Goal: Task Accomplishment & Management: Use online tool/utility

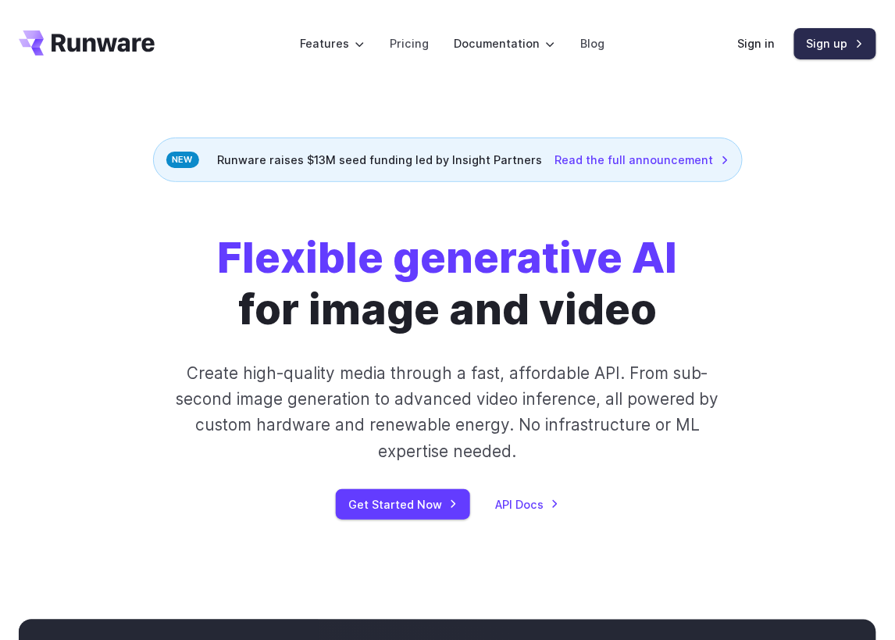
click at [802, 52] on link "Sign up" at bounding box center [836, 43] width 82 height 30
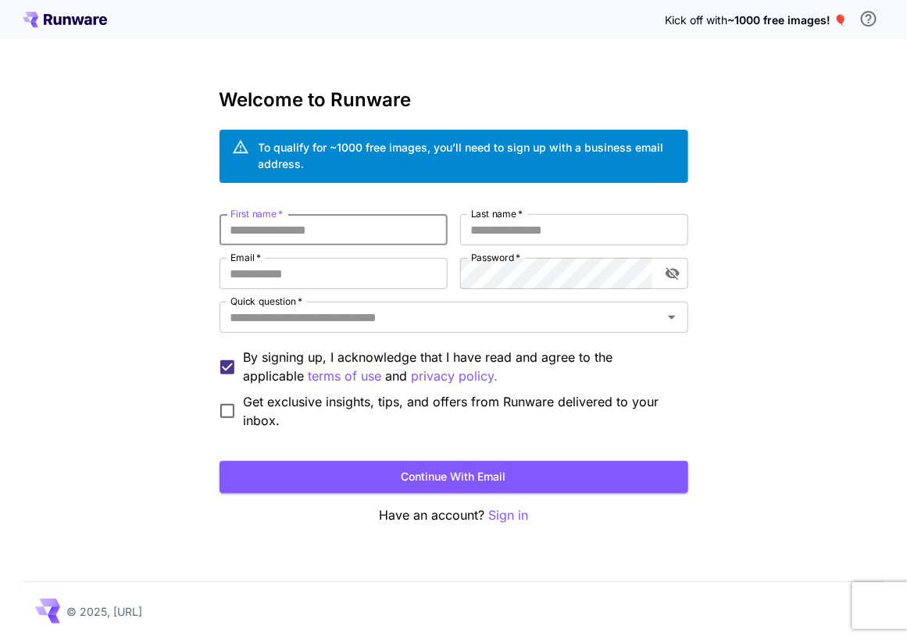
click at [341, 236] on input "First name   *" at bounding box center [334, 229] width 228 height 31
click at [325, 230] on input "First name   *" at bounding box center [334, 229] width 228 height 31
click at [159, 243] on div "Kick off with ~1000 free images! 🎈 Welcome to Runware To qualify for ~1000 free…" at bounding box center [453, 320] width 907 height 640
click at [309, 222] on input "First name   *" at bounding box center [334, 229] width 228 height 31
type input "******"
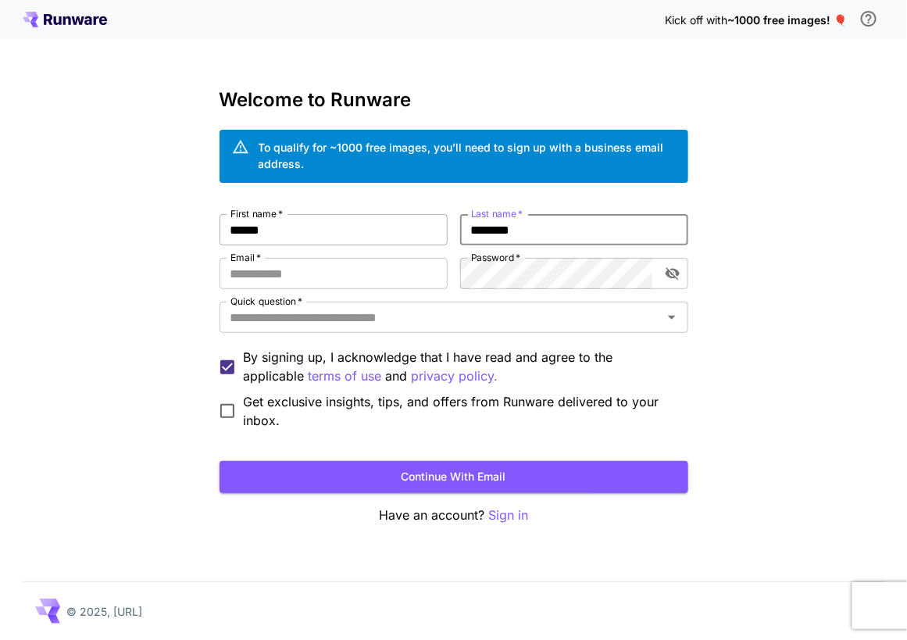
type input "********"
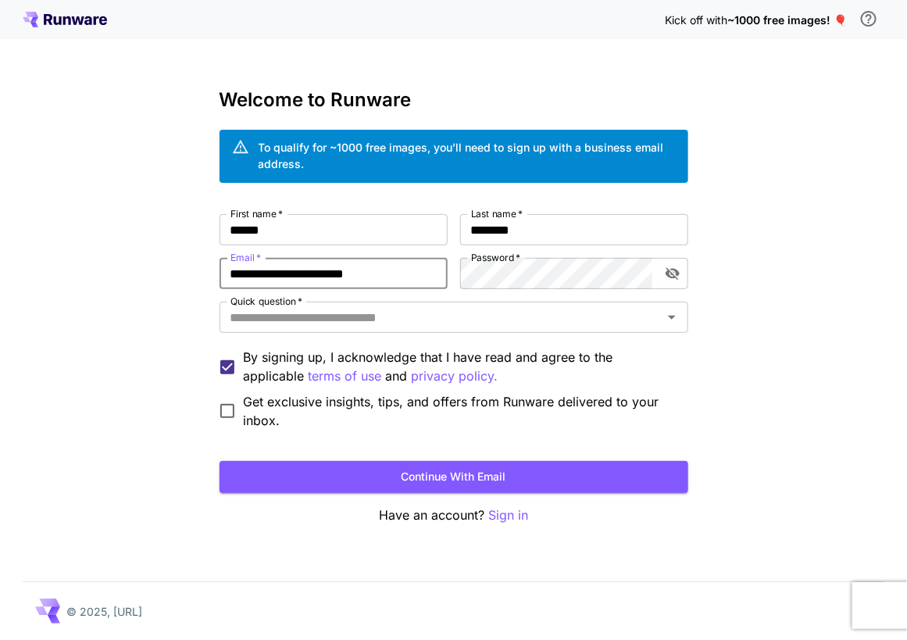
type input "**********"
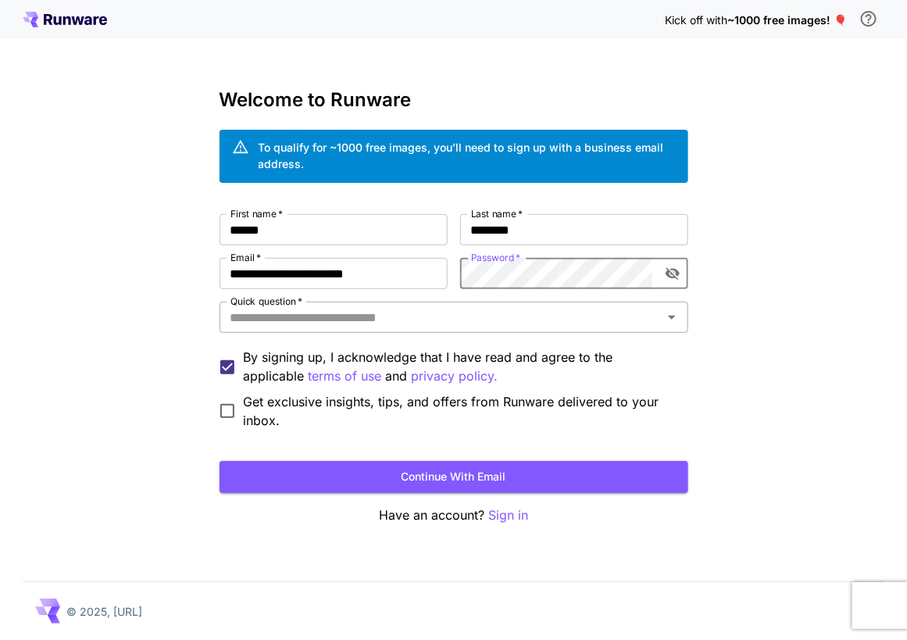
click at [456, 321] on input "Quick question   *" at bounding box center [441, 317] width 434 height 22
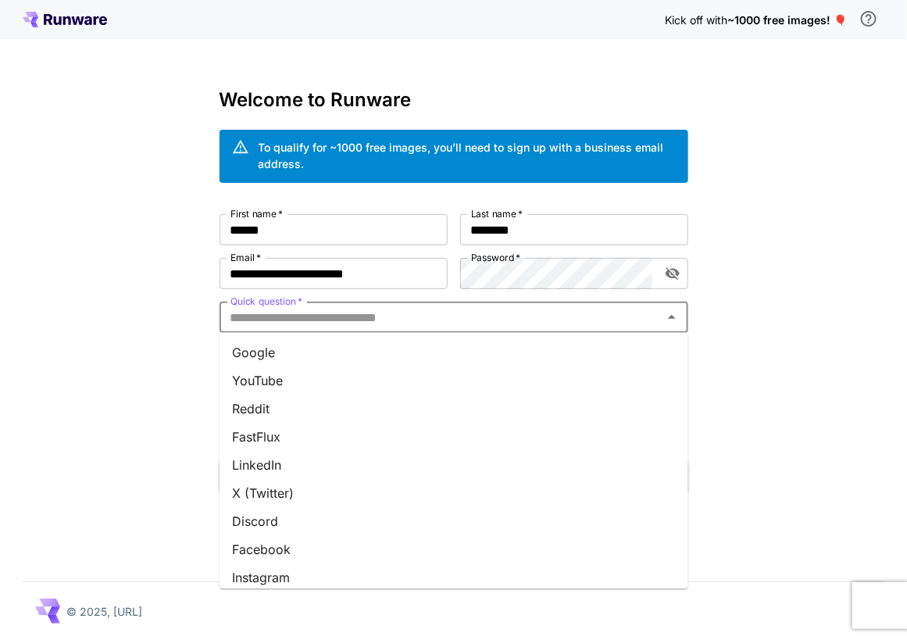
click at [477, 323] on input "Quick question   *" at bounding box center [441, 317] width 434 height 22
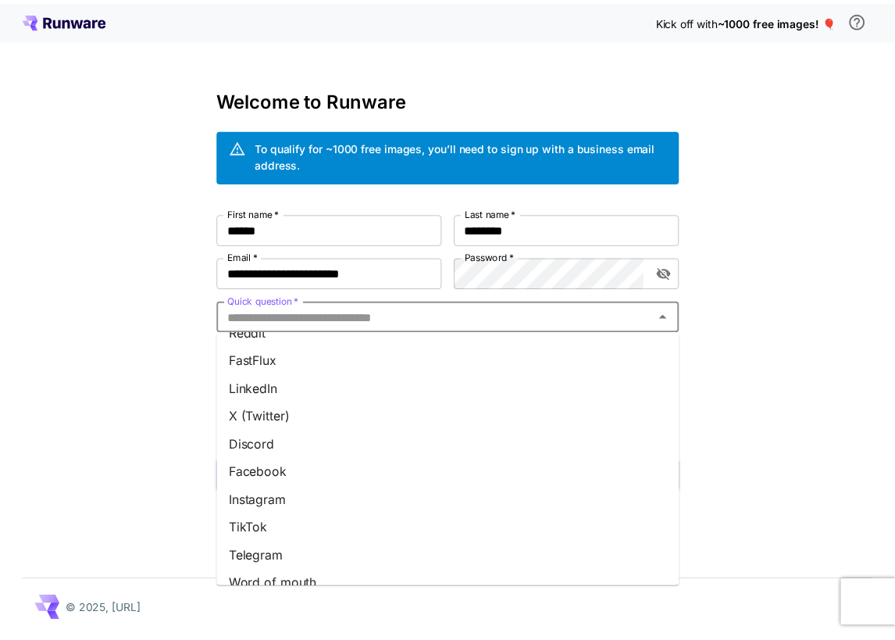
scroll to position [178, 0]
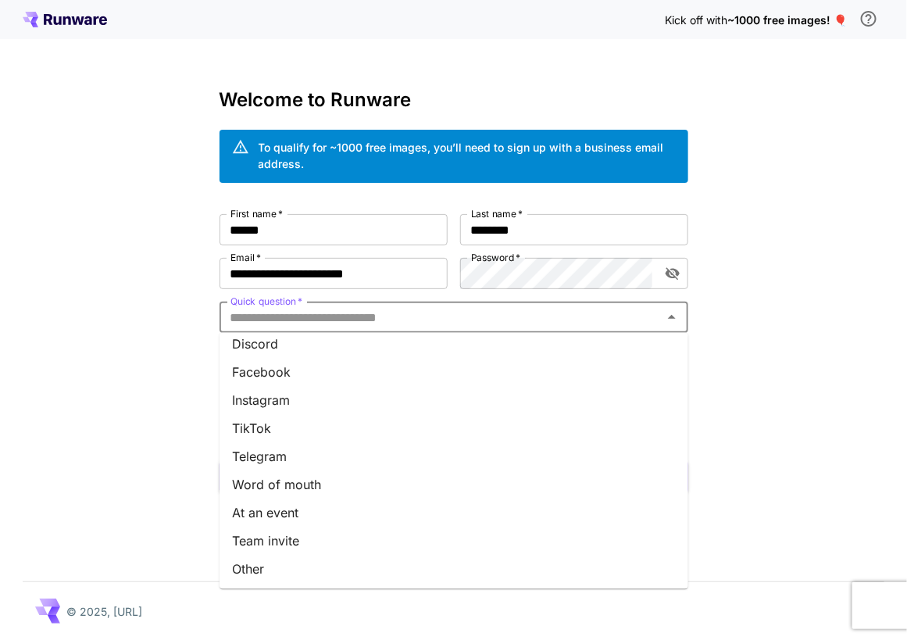
click at [388, 501] on li "At an event" at bounding box center [454, 512] width 469 height 28
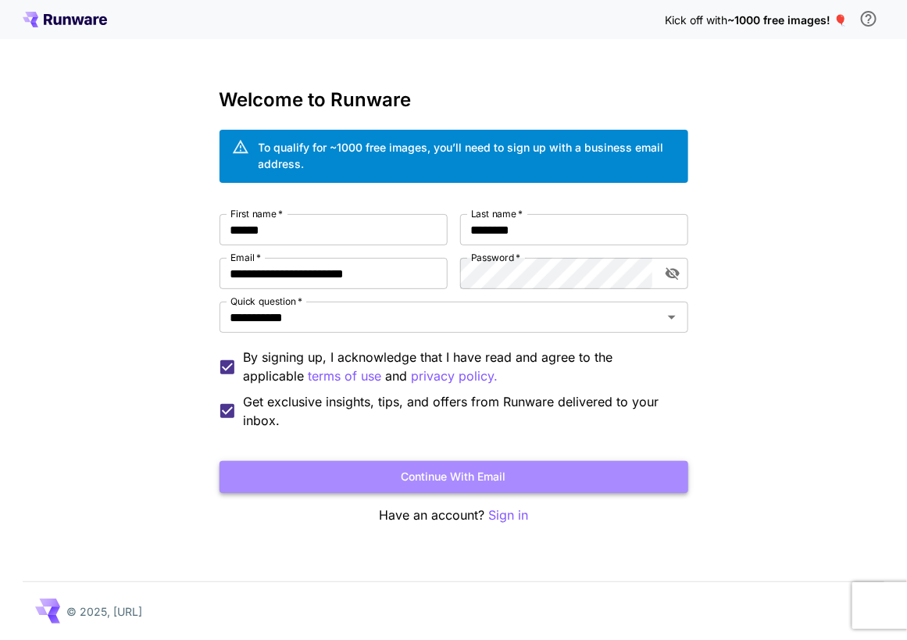
click at [339, 478] on button "Continue with email" at bounding box center [454, 477] width 469 height 32
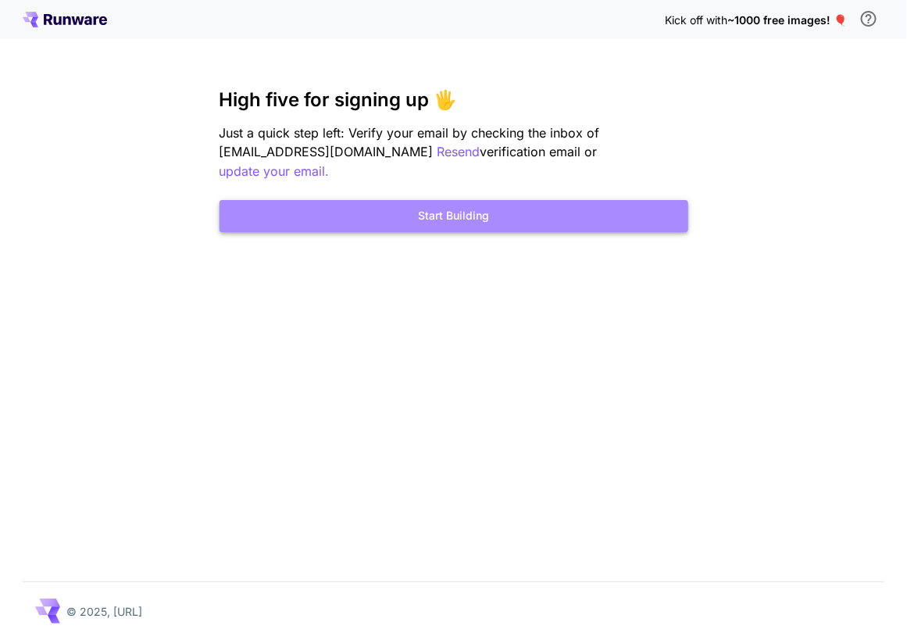
click at [507, 200] on button "Start Building" at bounding box center [454, 216] width 469 height 32
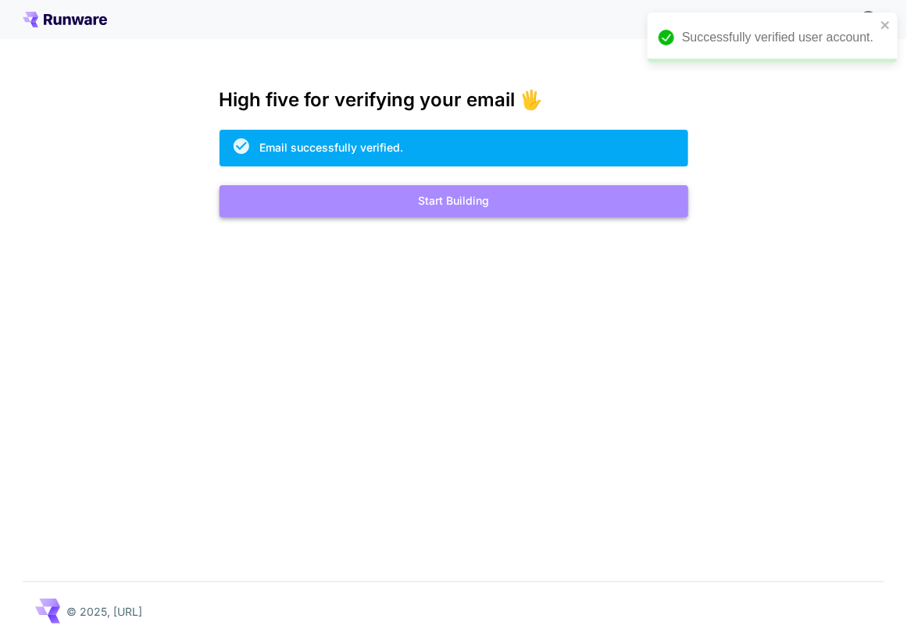
click at [461, 210] on button "Start Building" at bounding box center [454, 201] width 469 height 32
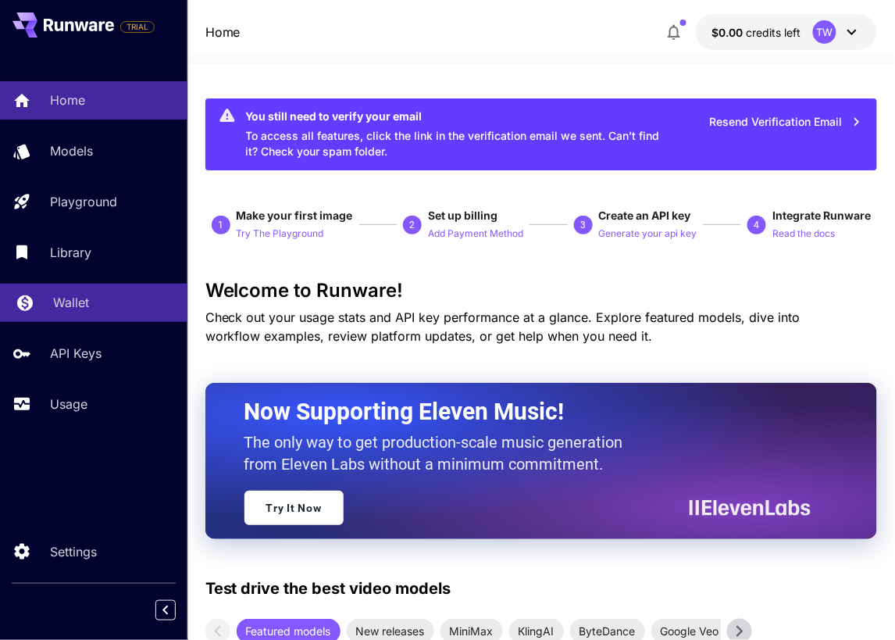
click at [113, 316] on link "Wallet" at bounding box center [94, 303] width 188 height 38
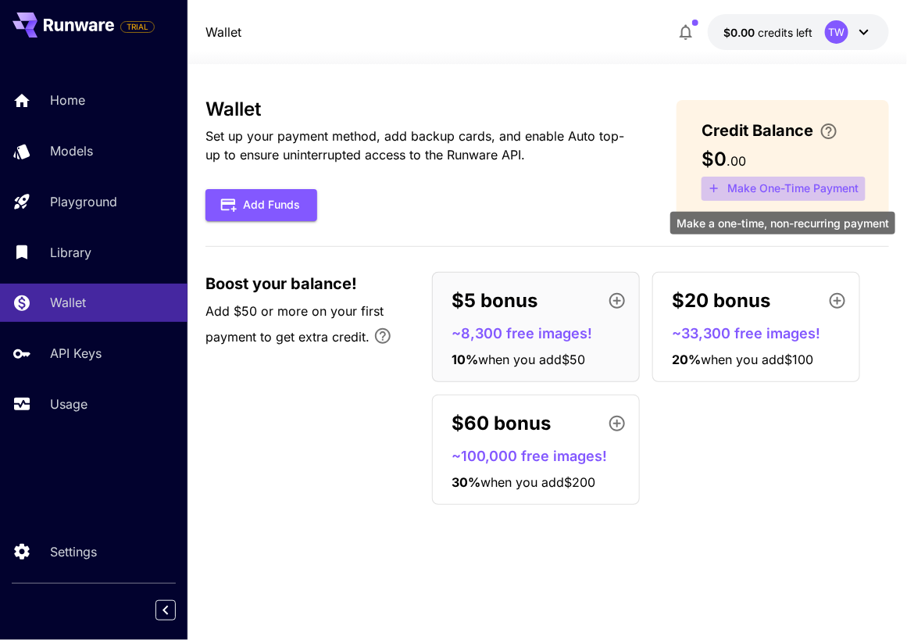
click at [806, 185] on button "Make One-Time Payment" at bounding box center [784, 189] width 164 height 24
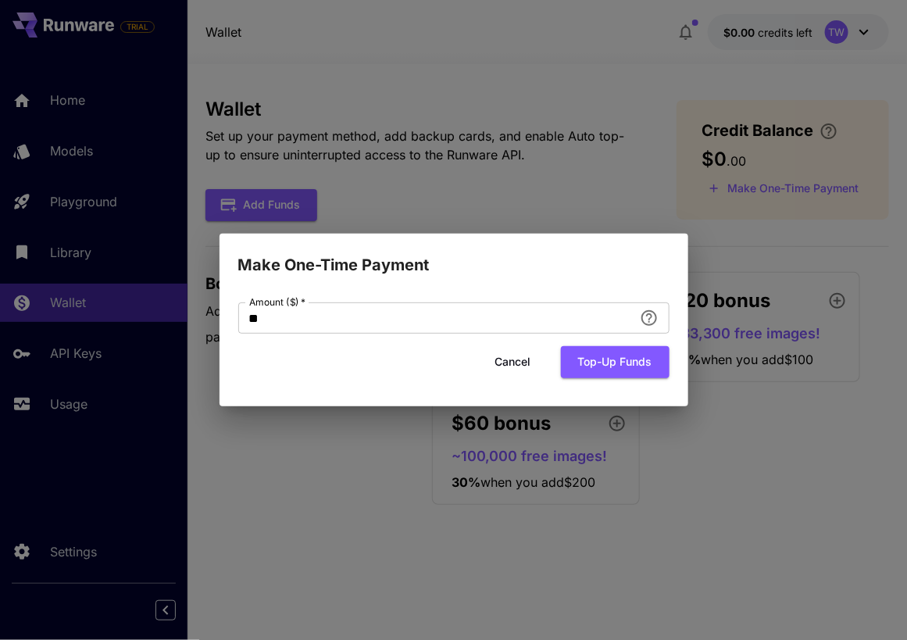
click at [500, 358] on button "Cancel" at bounding box center [513, 362] width 70 height 32
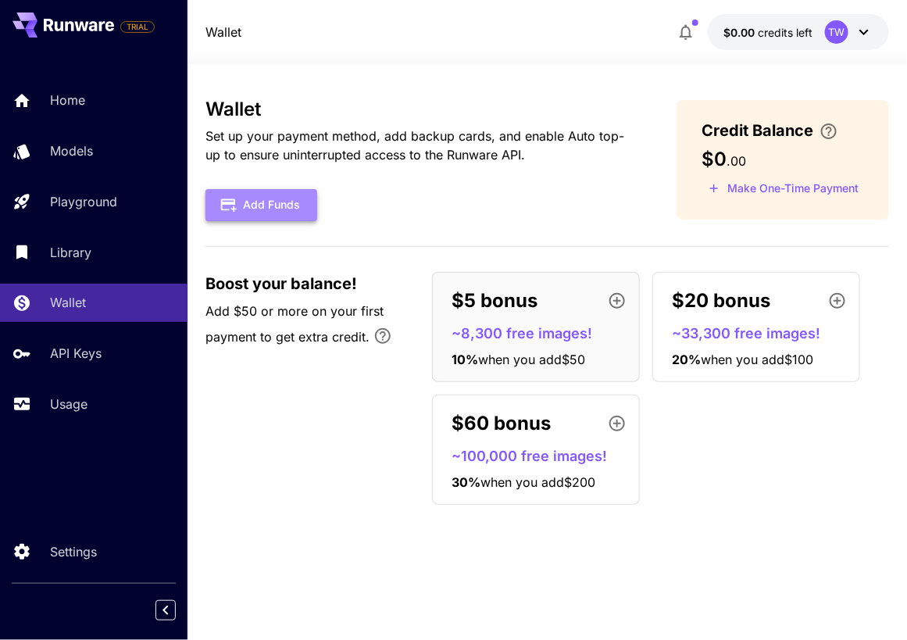
click at [295, 208] on button "Add Funds" at bounding box center [261, 205] width 112 height 32
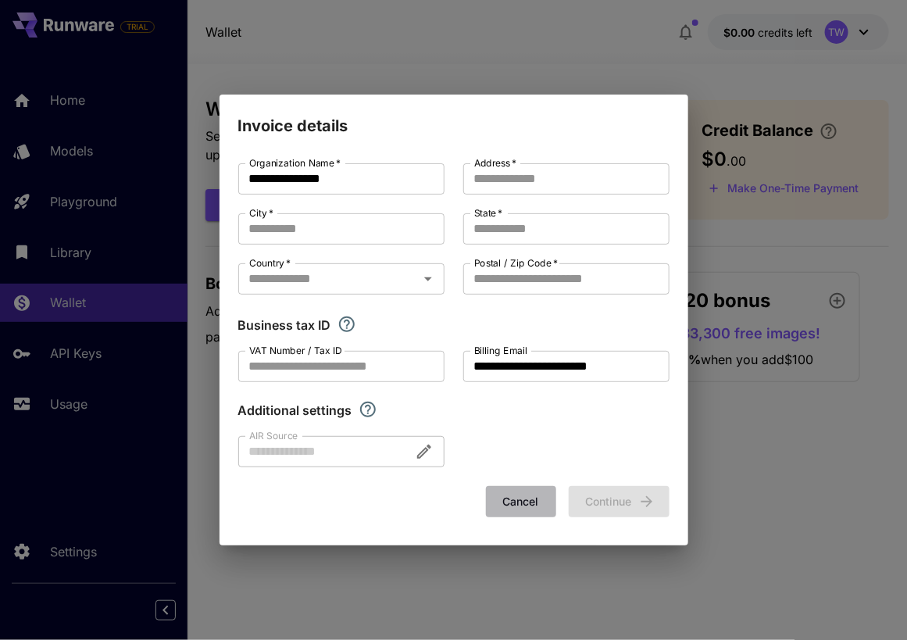
click at [529, 502] on button "Cancel" at bounding box center [521, 502] width 70 height 32
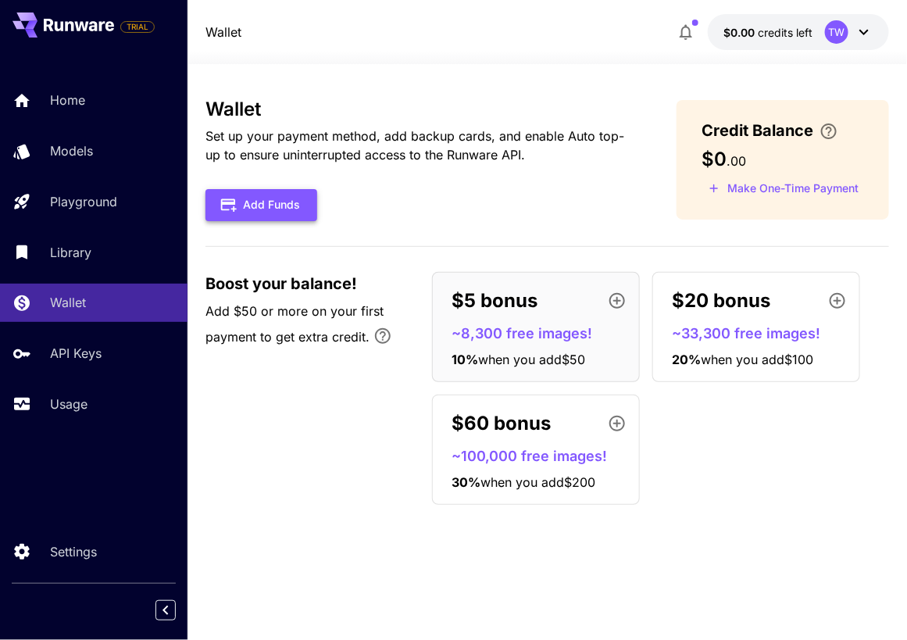
click at [277, 213] on button "Add Funds" at bounding box center [261, 205] width 112 height 32
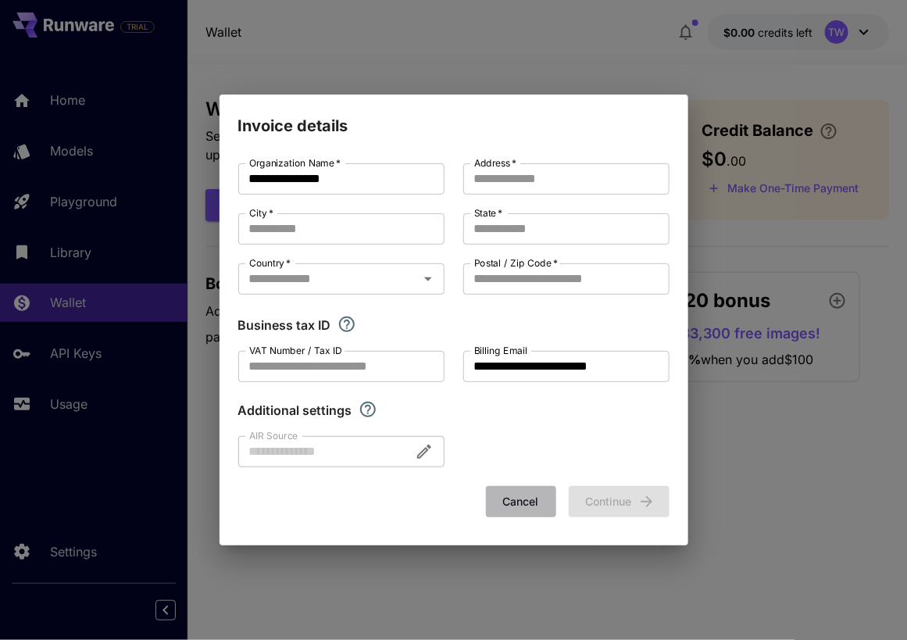
click at [537, 494] on button "Cancel" at bounding box center [521, 502] width 70 height 32
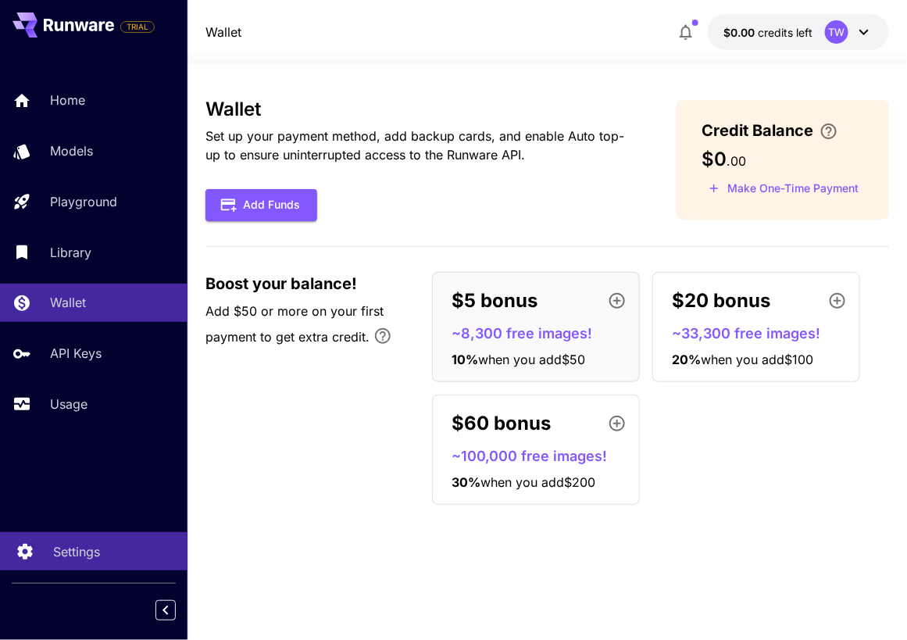
click at [92, 558] on p "Settings" at bounding box center [76, 551] width 47 height 19
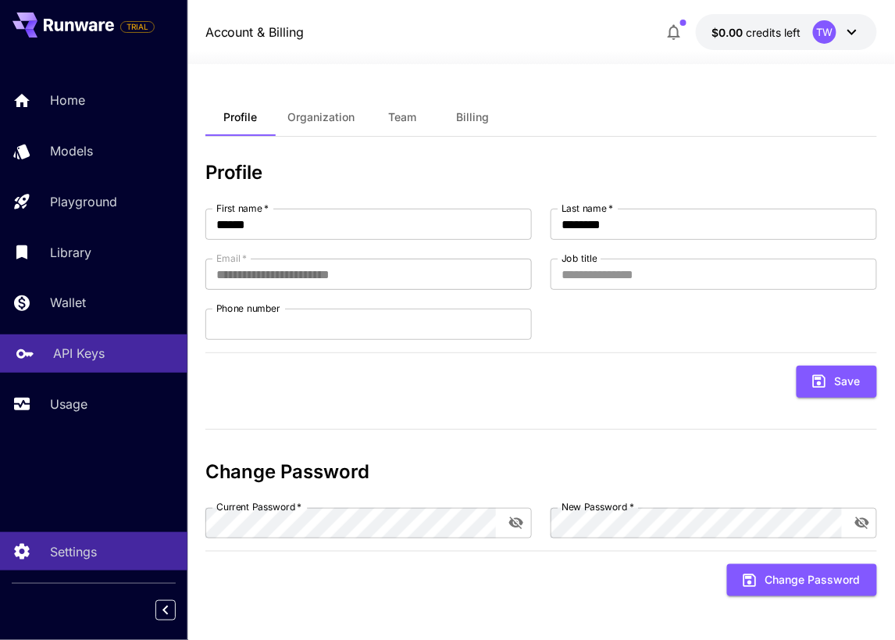
scroll to position [2, 0]
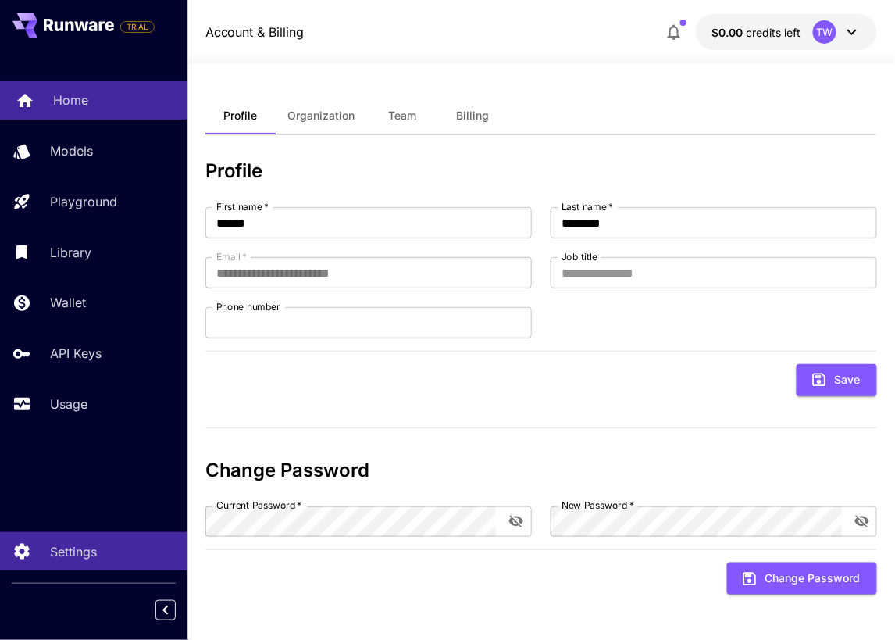
click at [101, 95] on div "Home" at bounding box center [114, 100] width 122 height 19
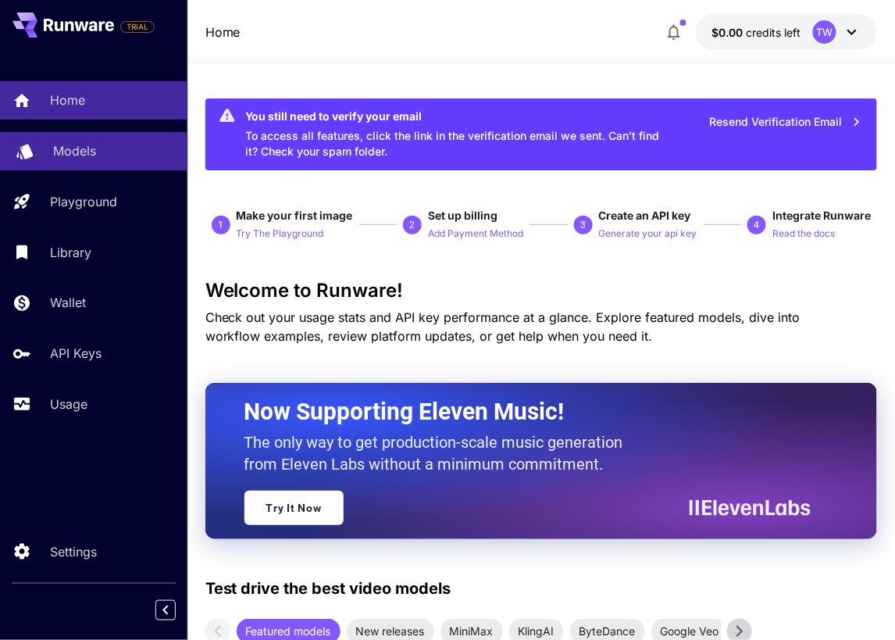
click at [88, 152] on p "Models" at bounding box center [74, 150] width 43 height 19
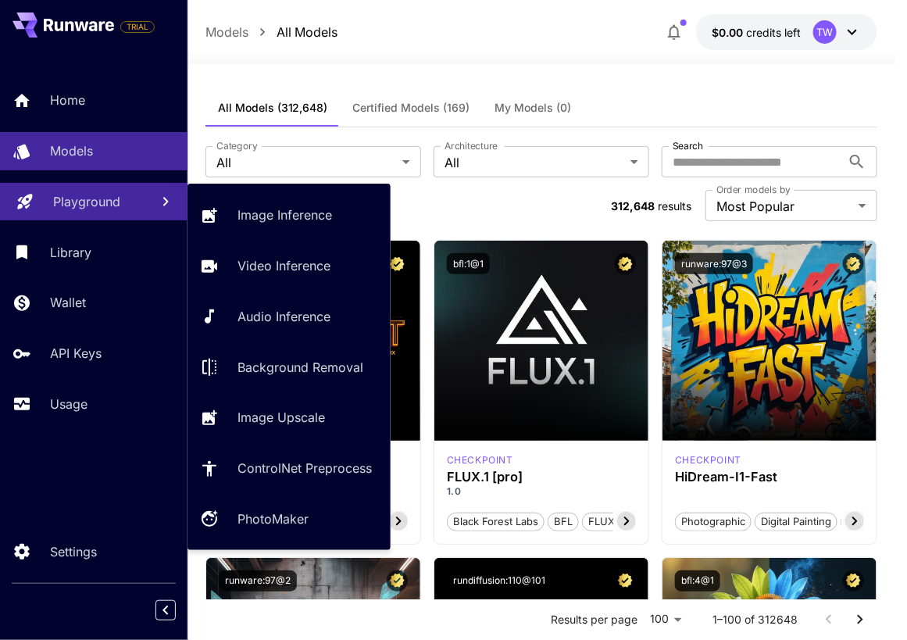
click at [108, 211] on p "Playground" at bounding box center [86, 201] width 67 height 19
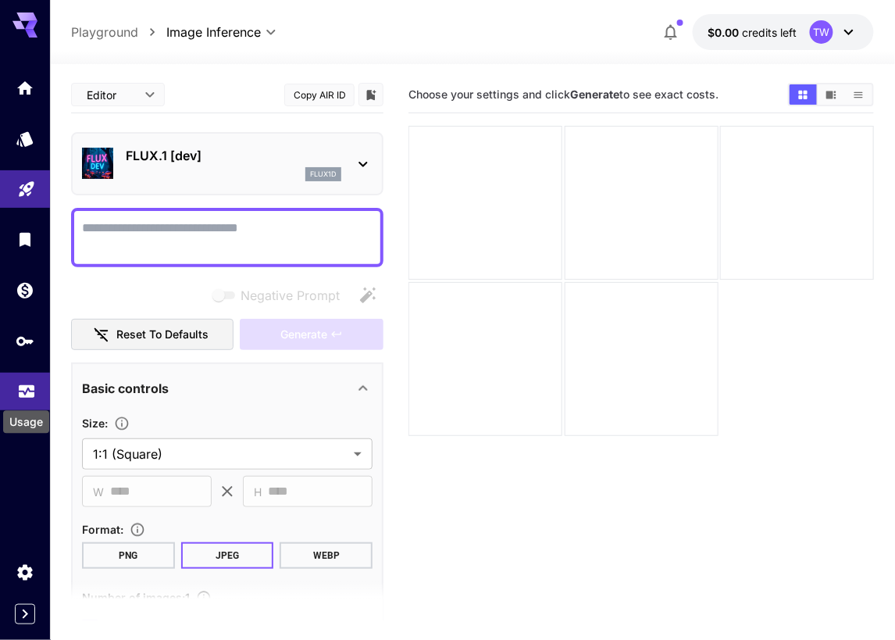
click at [23, 394] on icon "Usage" at bounding box center [26, 386] width 19 height 19
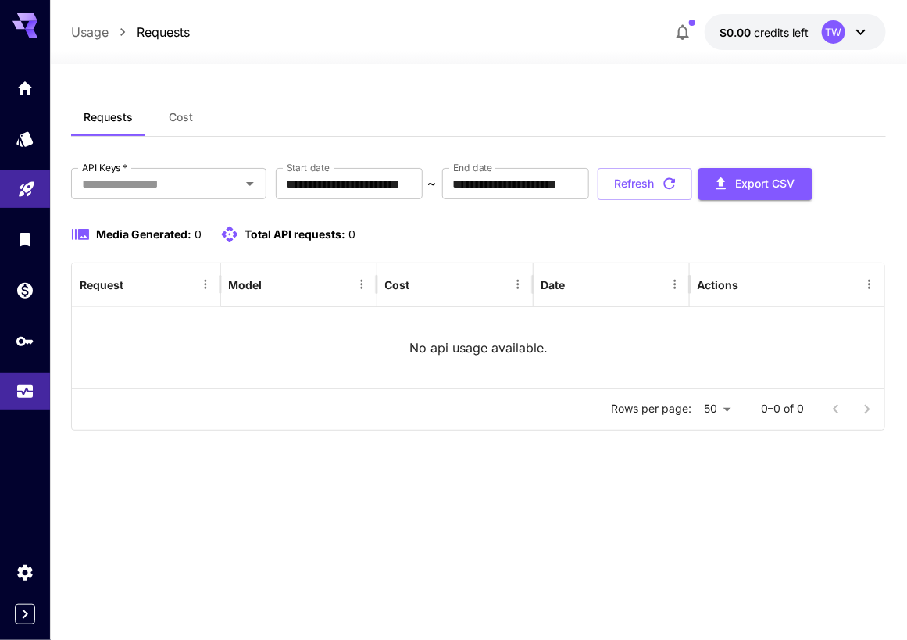
click at [163, 388] on div "No api usage available." at bounding box center [478, 347] width 813 height 81
click at [30, 575] on icon "Settings" at bounding box center [26, 568] width 19 height 19
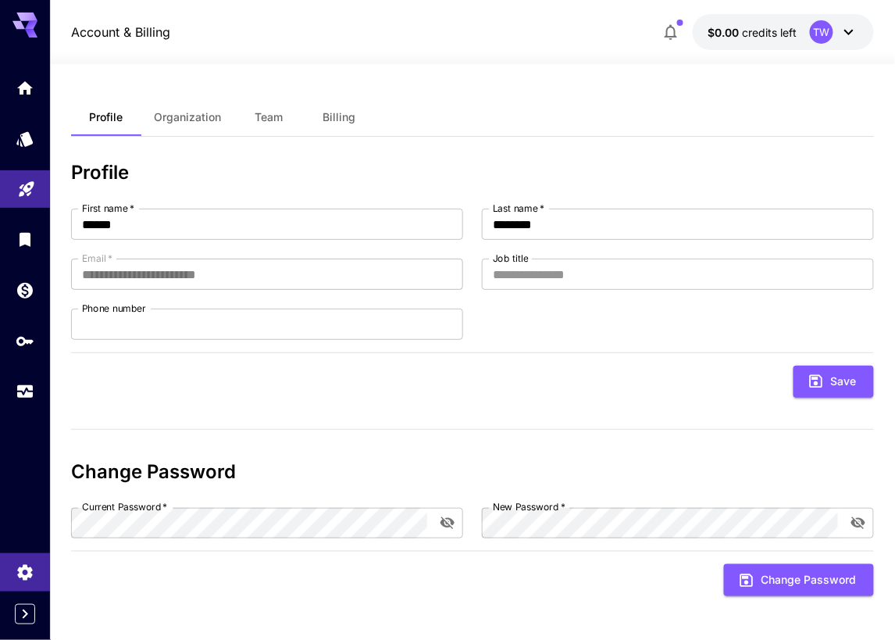
click at [261, 370] on div "Save" at bounding box center [472, 382] width 803 height 32
click at [327, 110] on span "Billing" at bounding box center [339, 117] width 33 height 14
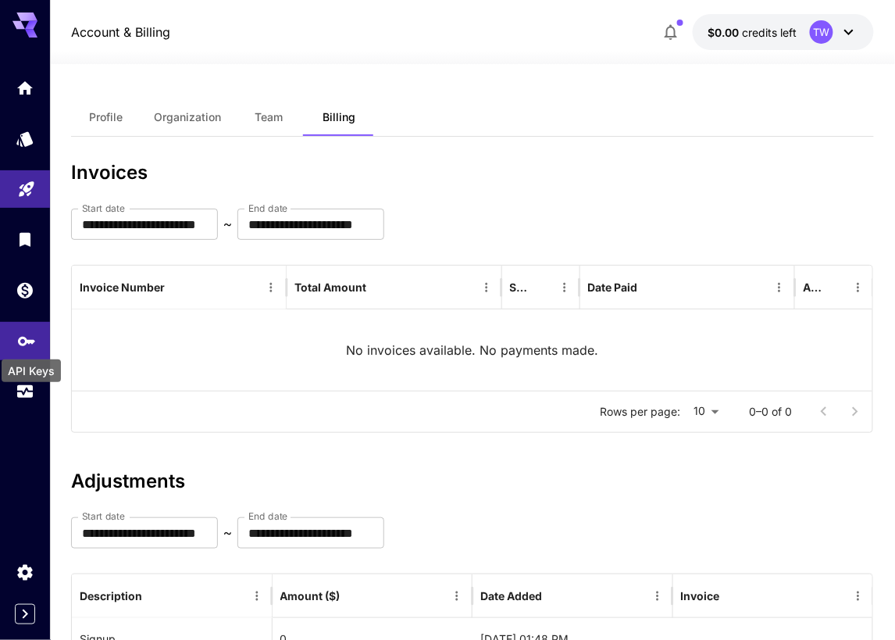
click at [34, 345] on icon "API Keys" at bounding box center [26, 338] width 19 height 19
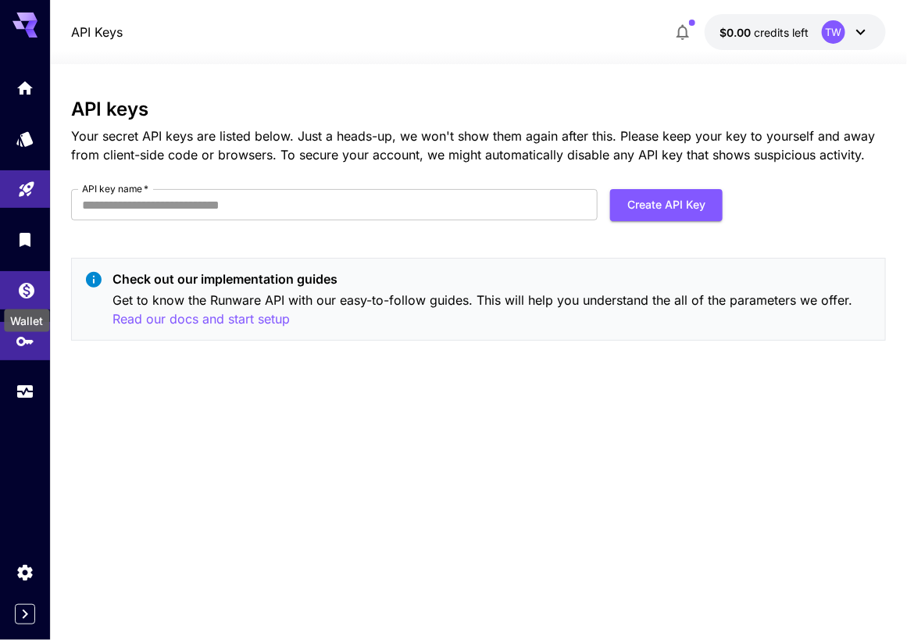
click at [29, 278] on div "Wallet" at bounding box center [26, 286] width 19 height 20
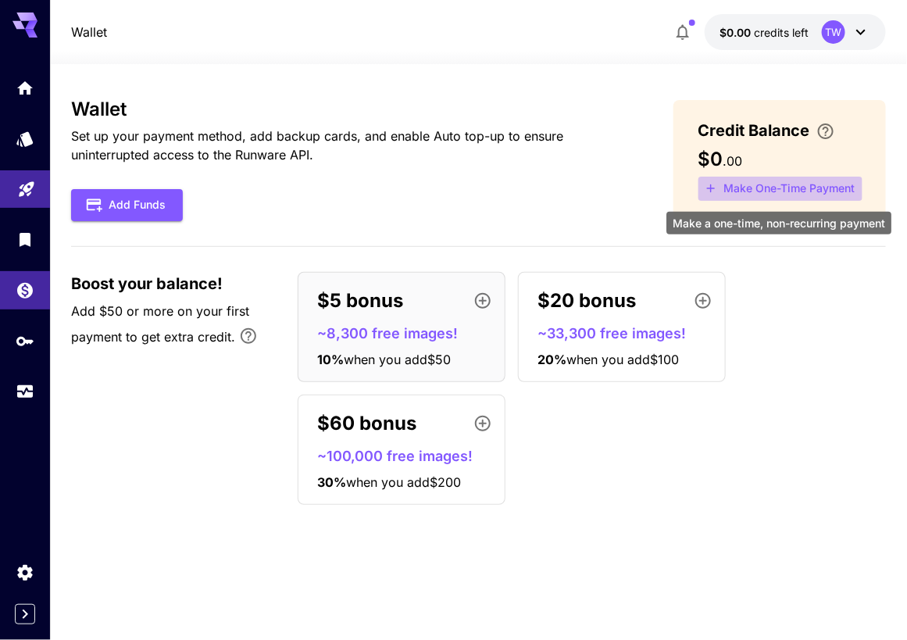
click at [763, 198] on button "Make One-Time Payment" at bounding box center [781, 189] width 164 height 24
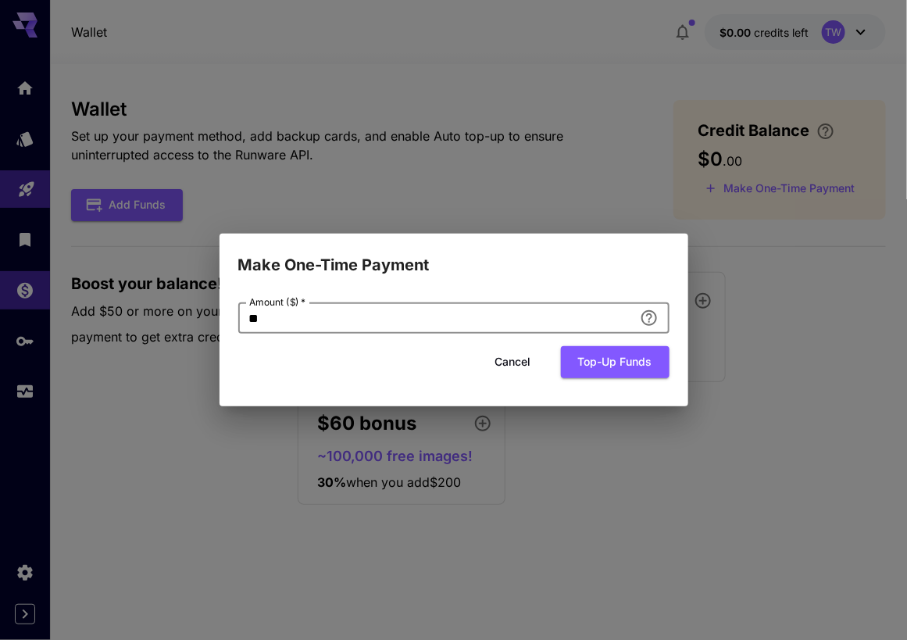
click at [502, 320] on input "**" at bounding box center [435, 317] width 395 height 31
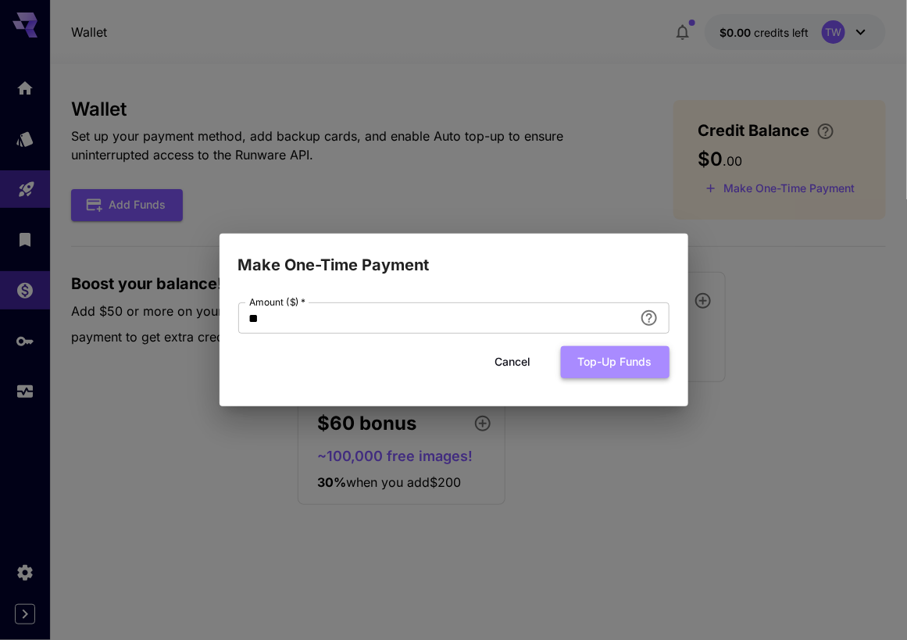
click at [614, 360] on button "Top-up funds" at bounding box center [615, 362] width 109 height 32
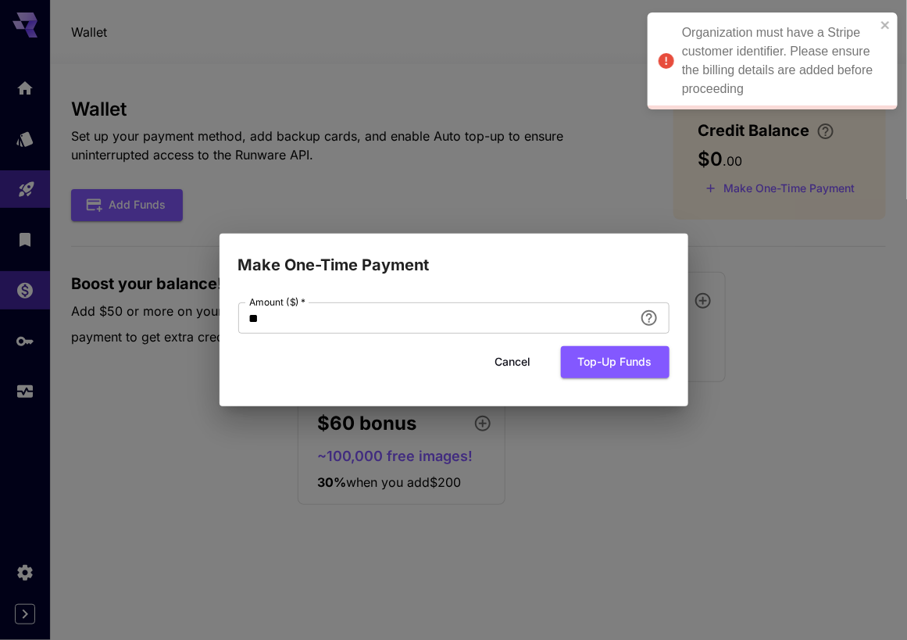
click at [552, 370] on div "Cancel Top-up funds" at bounding box center [453, 362] width 431 height 32
click at [527, 367] on button "Cancel" at bounding box center [513, 362] width 70 height 32
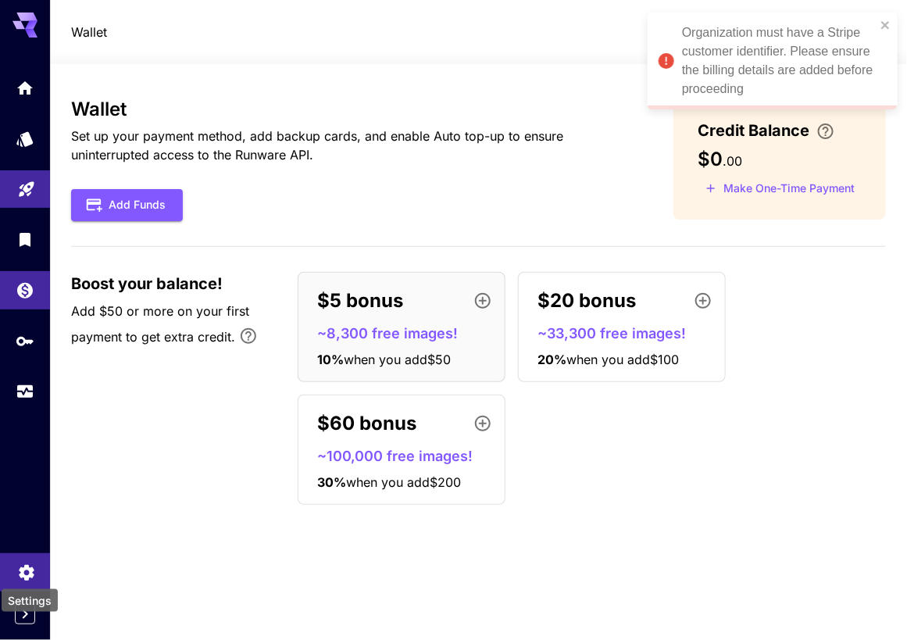
click at [30, 570] on icon "Settings" at bounding box center [26, 571] width 15 height 16
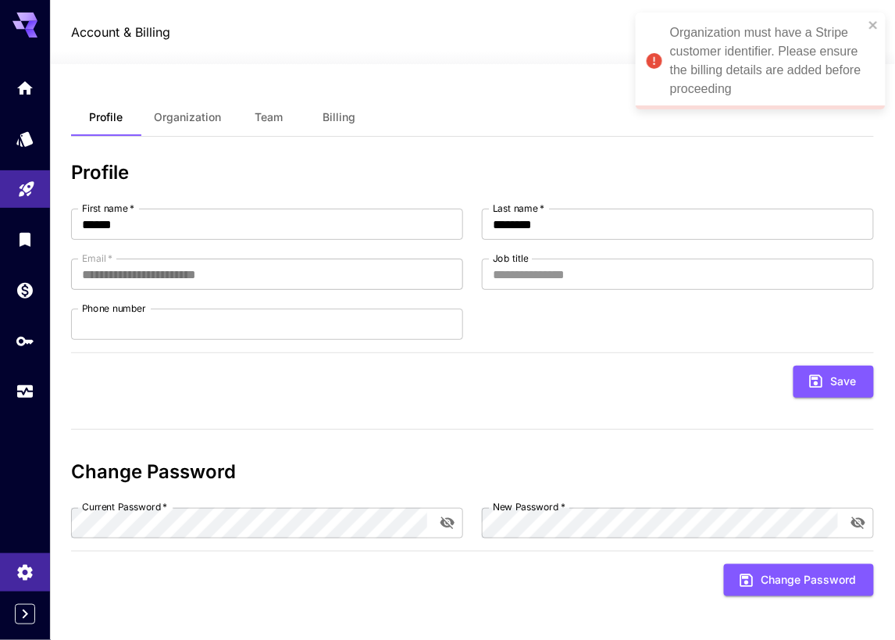
click at [346, 128] on button "Billing" at bounding box center [339, 117] width 70 height 38
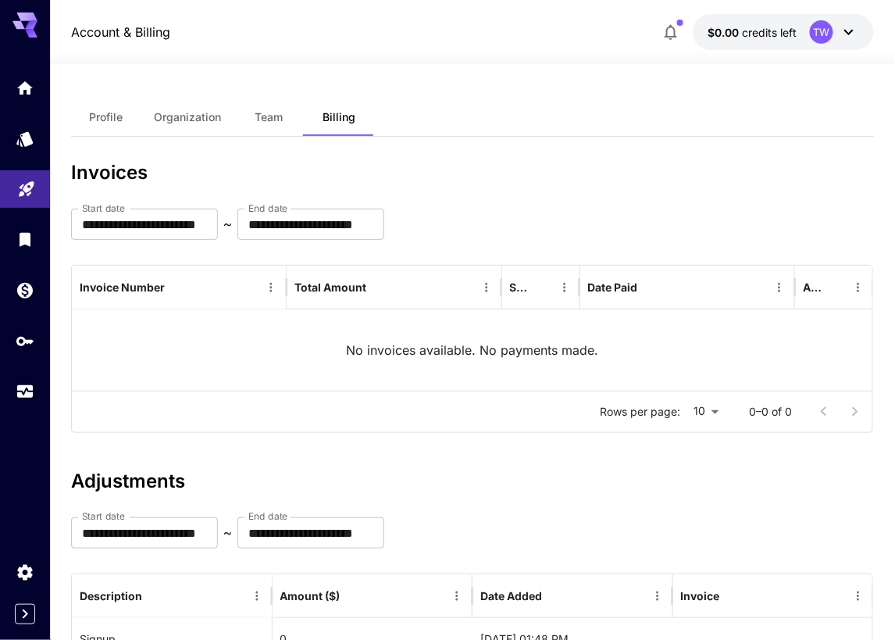
click at [358, 334] on div "No invoices available. No payments made." at bounding box center [473, 349] width 802 height 81
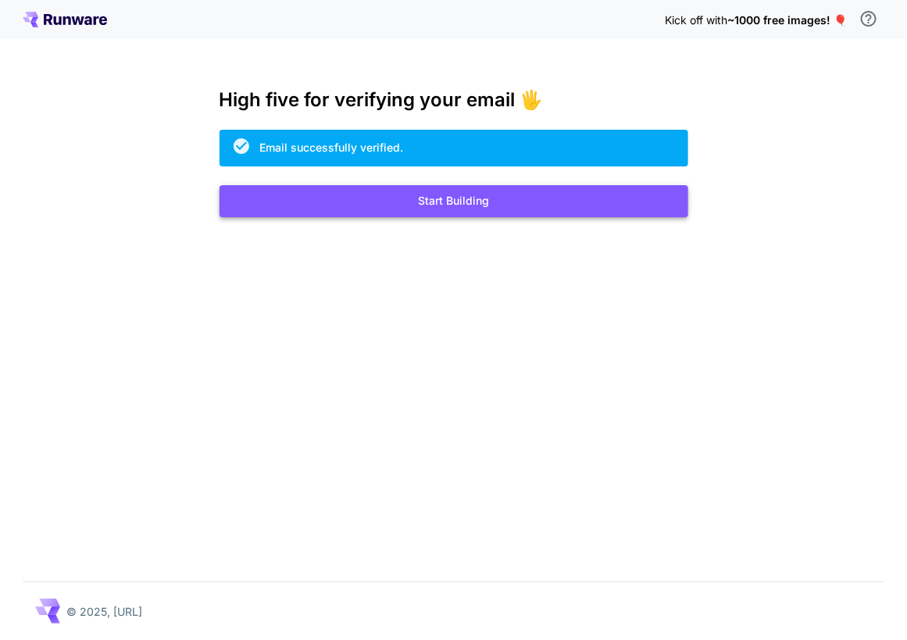
click at [423, 201] on button "Start Building" at bounding box center [454, 201] width 469 height 32
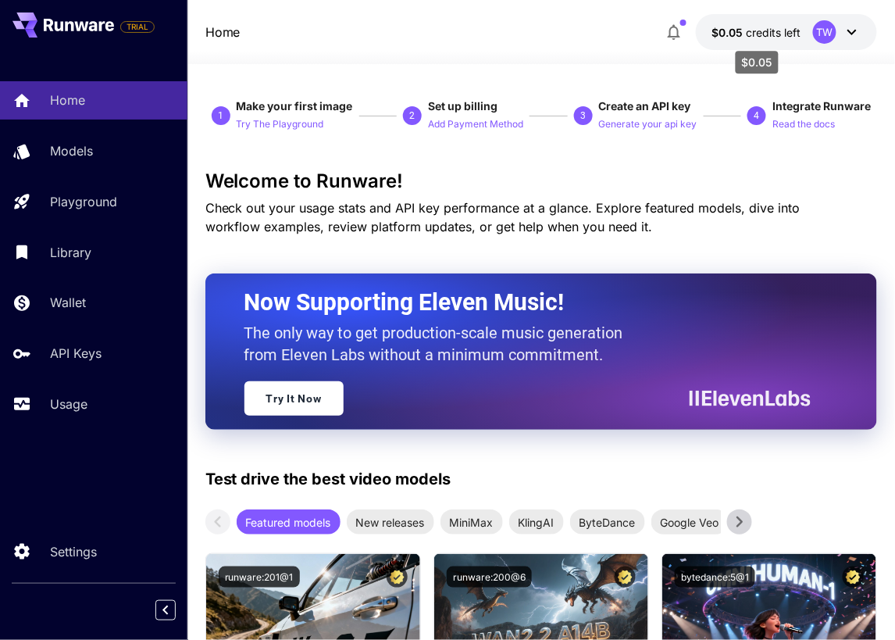
click at [784, 39] on p "$0.05 credits left" at bounding box center [756, 32] width 89 height 16
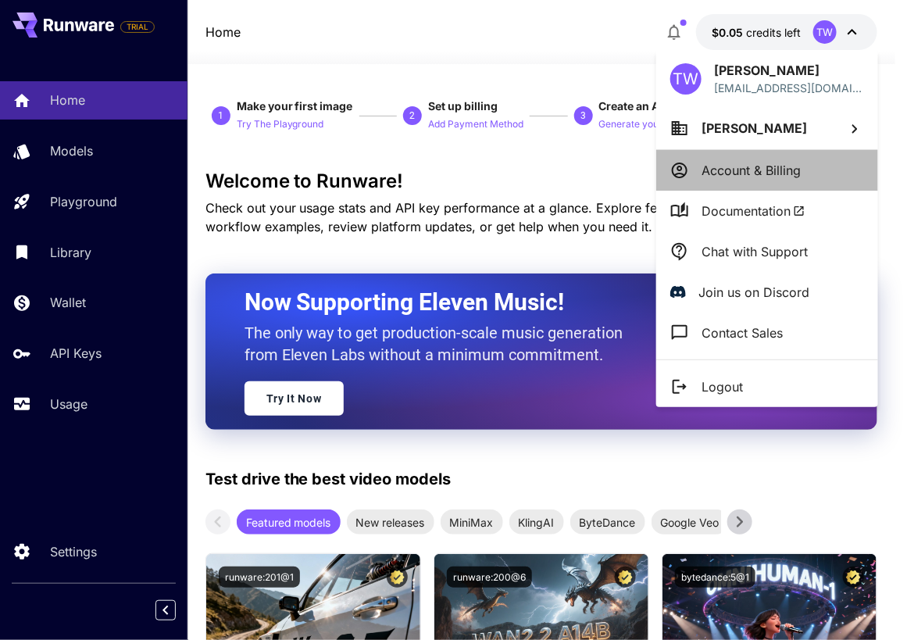
click at [738, 172] on p "Account & Billing" at bounding box center [751, 170] width 99 height 19
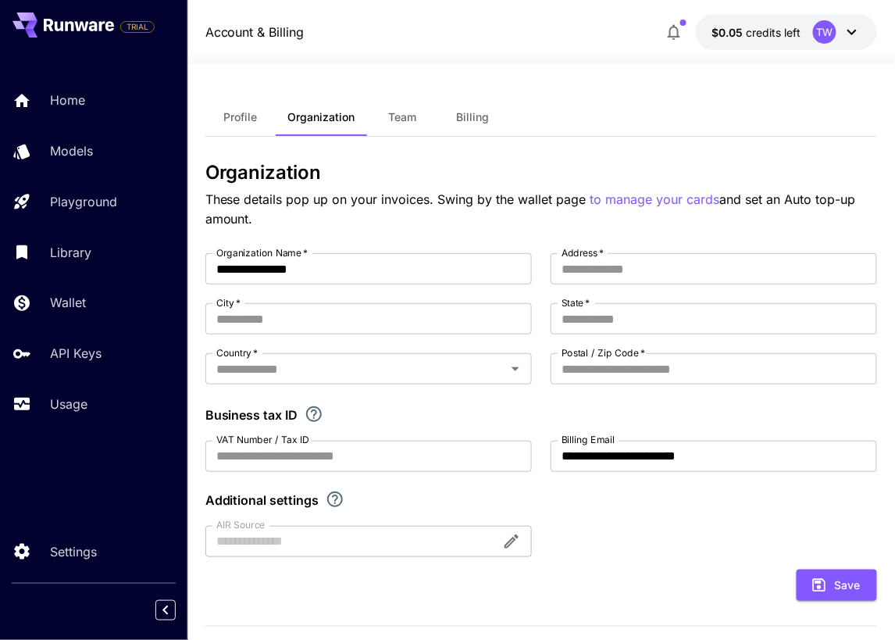
click at [448, 120] on button "Billing" at bounding box center [473, 117] width 70 height 38
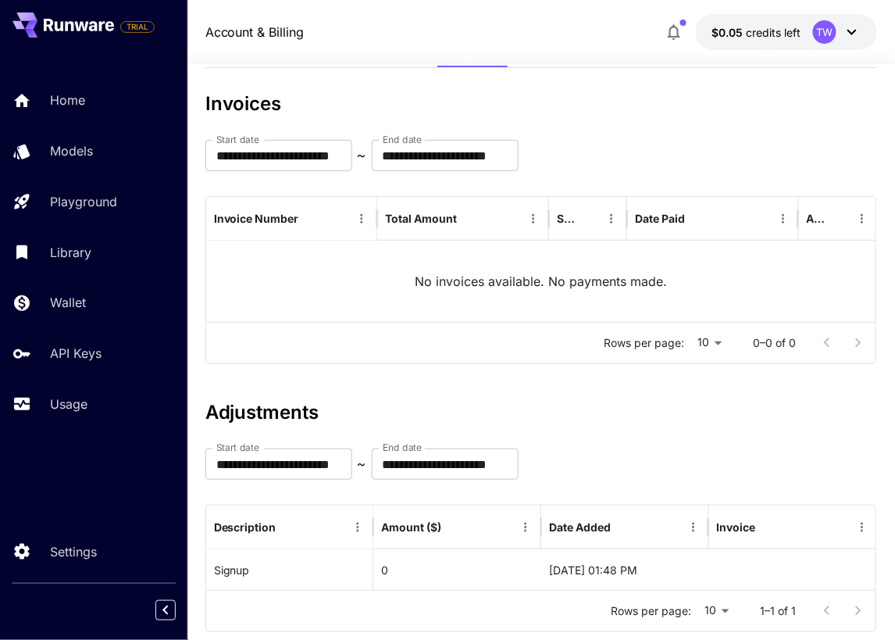
scroll to position [105, 0]
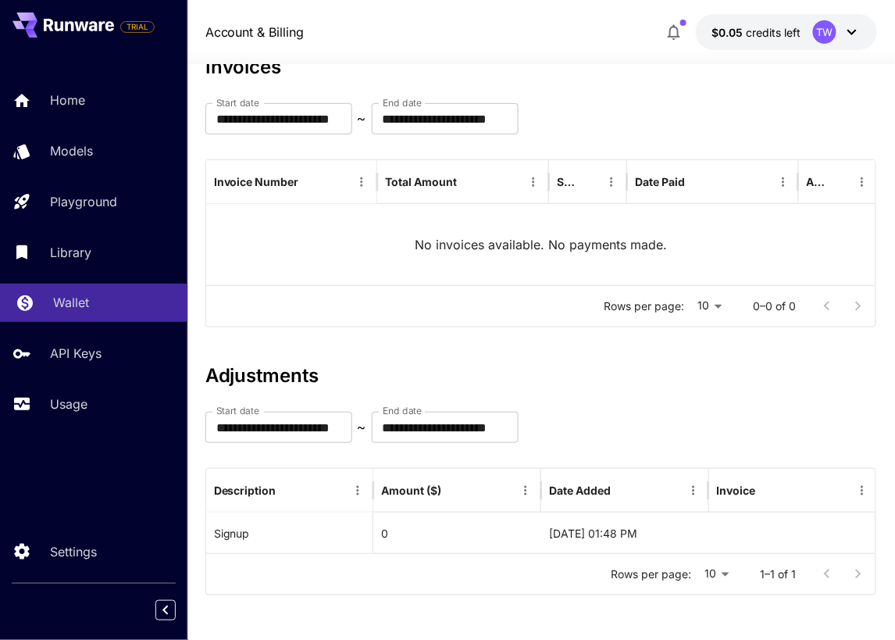
click at [126, 306] on div "Wallet" at bounding box center [114, 302] width 122 height 19
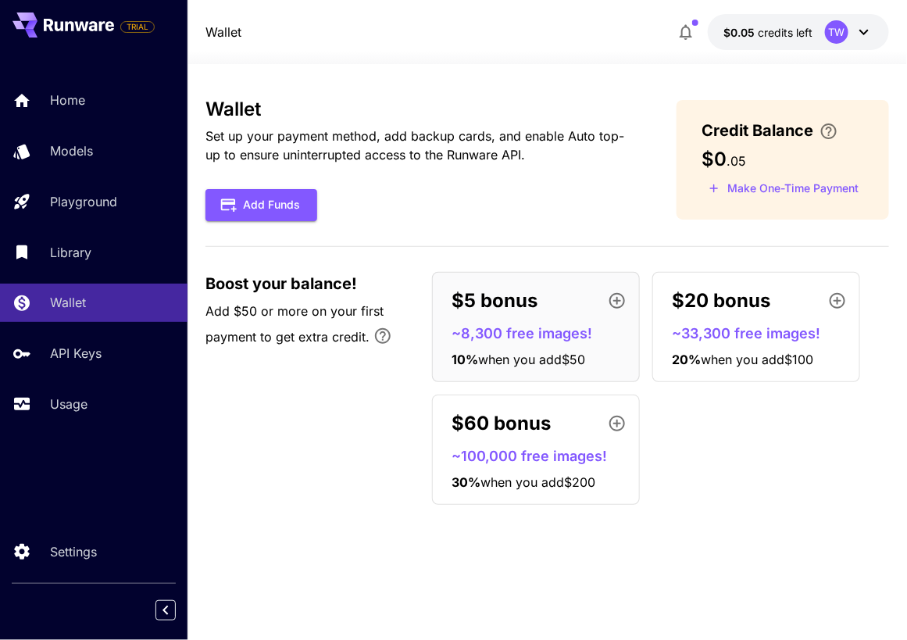
drag, startPoint x: 299, startPoint y: 213, endPoint x: 400, endPoint y: 271, distance: 116.6
click at [369, 245] on div "Wallet Set up your payment method, add backup cards, and enable Auto top-up to …" at bounding box center [547, 307] width 684 height 419
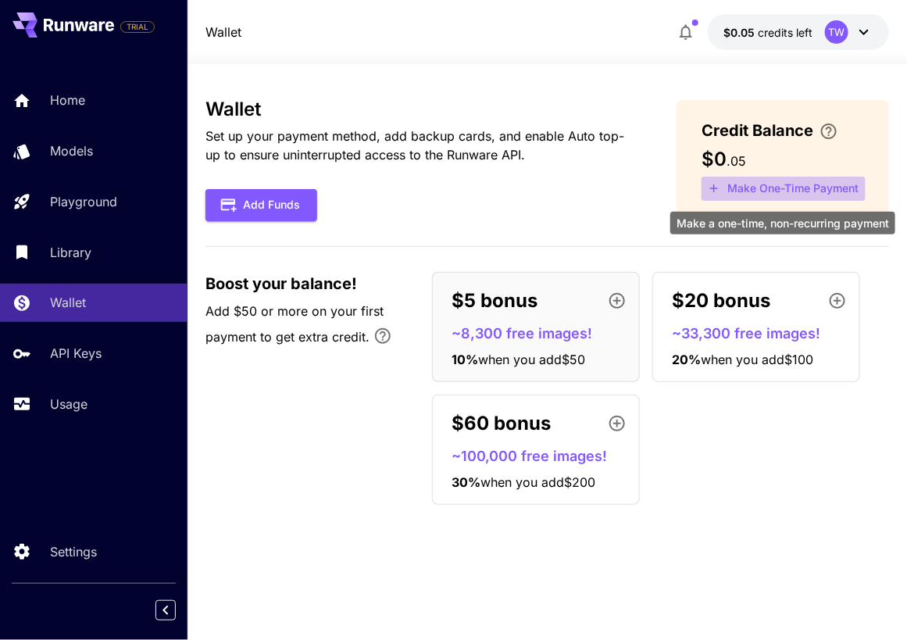
click at [785, 193] on button "Make One-Time Payment" at bounding box center [784, 189] width 164 height 24
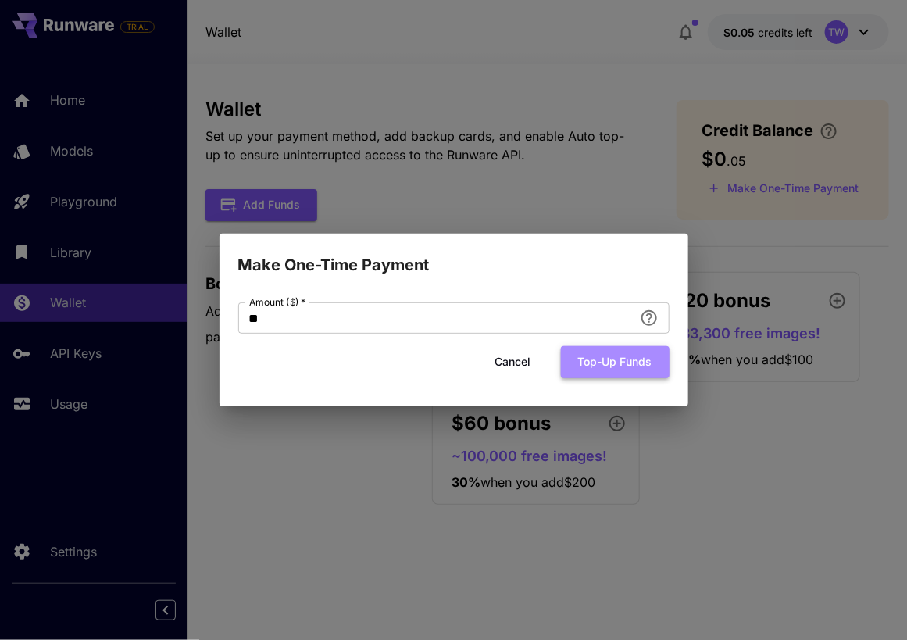
click at [603, 364] on button "Top-up funds" at bounding box center [615, 362] width 109 height 32
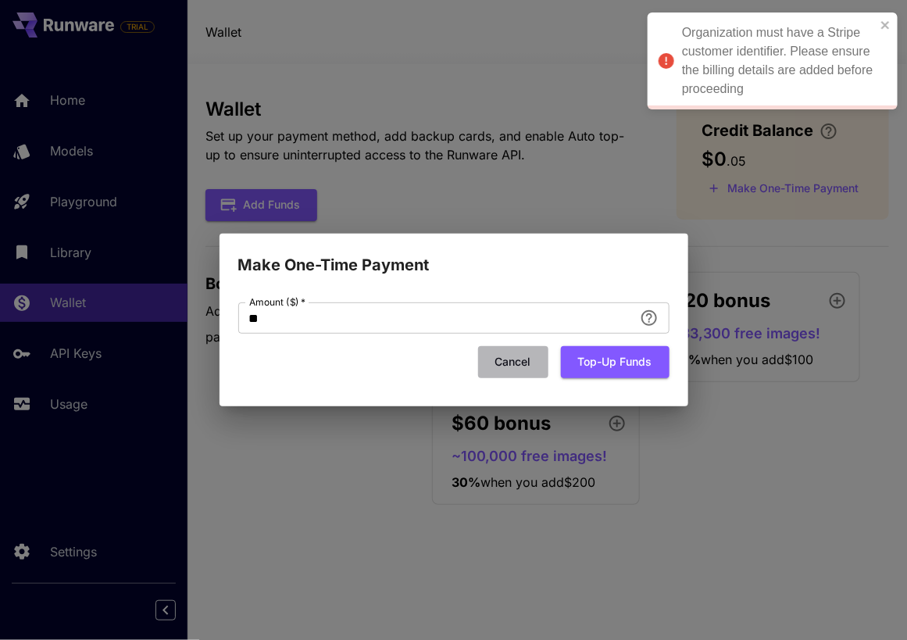
click at [525, 356] on button "Cancel" at bounding box center [513, 362] width 70 height 32
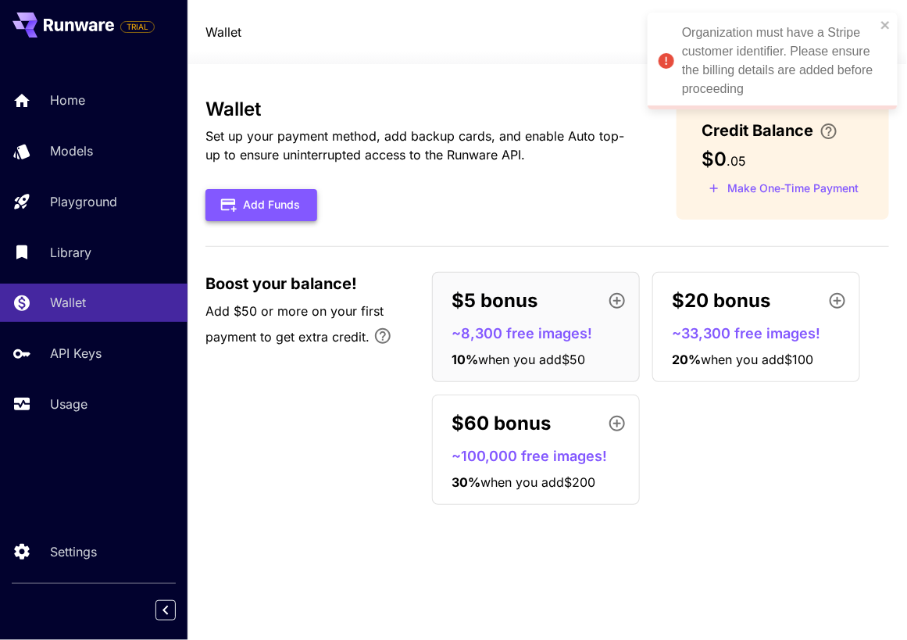
click at [275, 204] on button "Add Funds" at bounding box center [261, 205] width 112 height 32
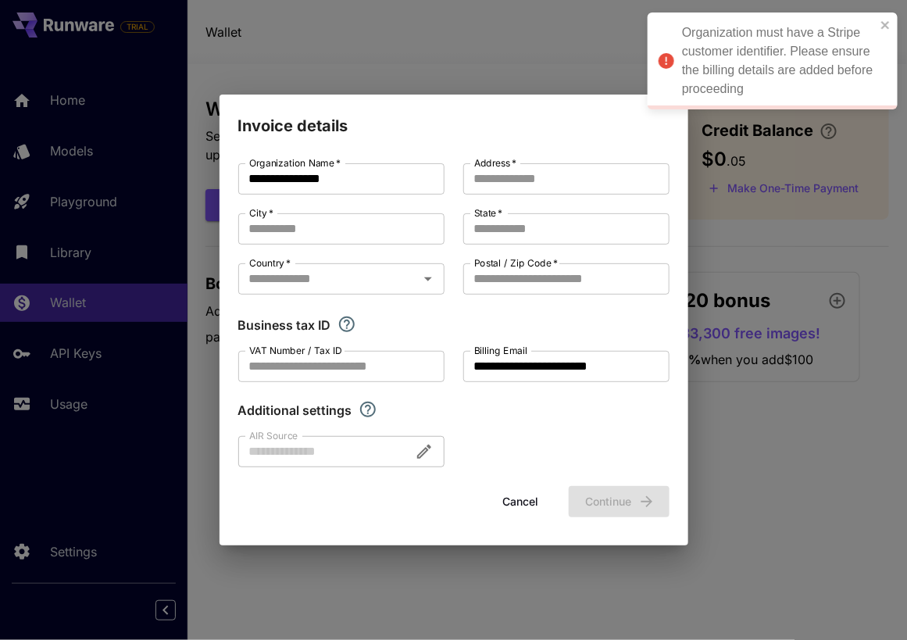
click at [398, 450] on div at bounding box center [341, 451] width 206 height 31
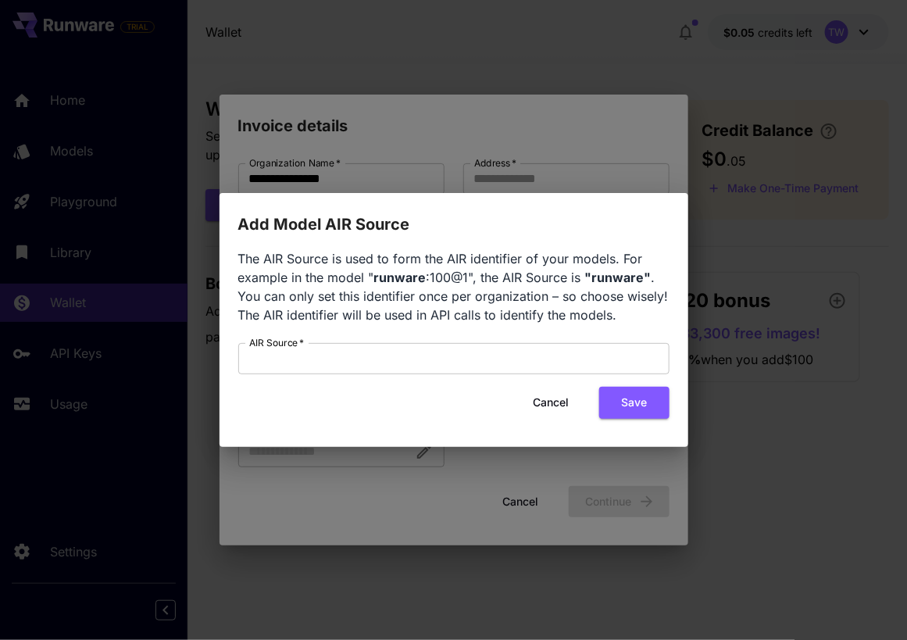
click at [557, 411] on button "Cancel" at bounding box center [551, 403] width 70 height 32
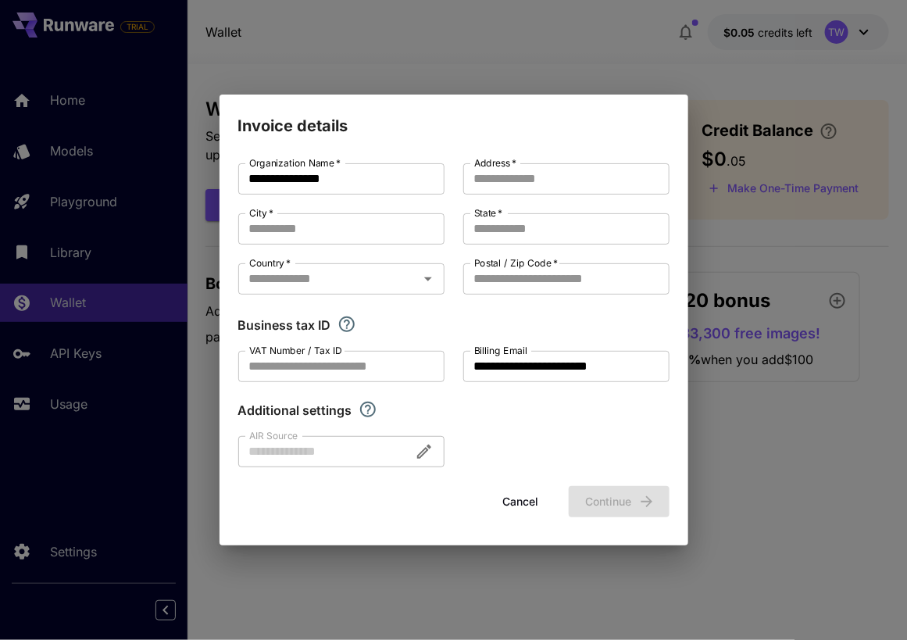
click at [537, 499] on button "Cancel" at bounding box center [521, 502] width 70 height 32
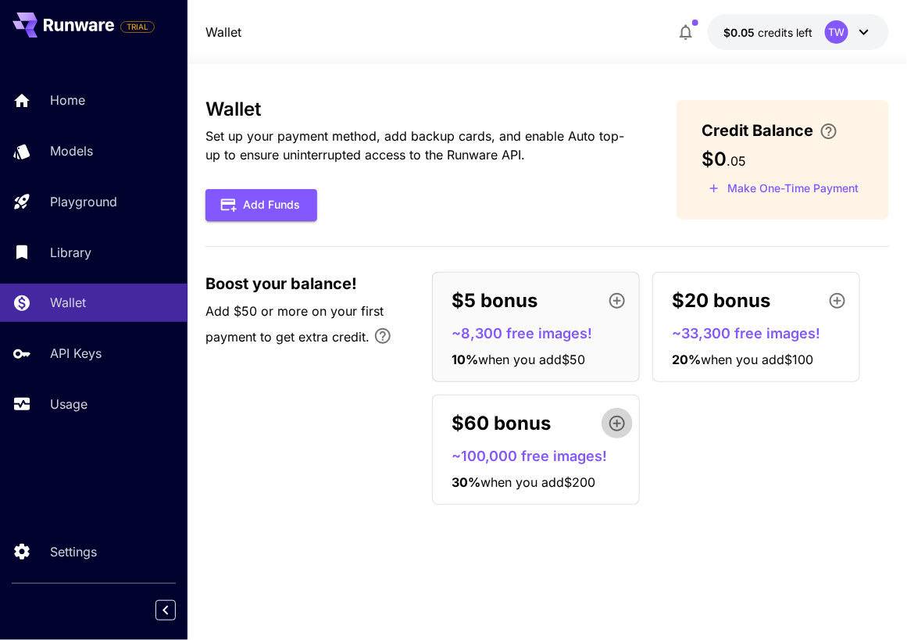
click at [616, 426] on icon "button" at bounding box center [617, 423] width 19 height 19
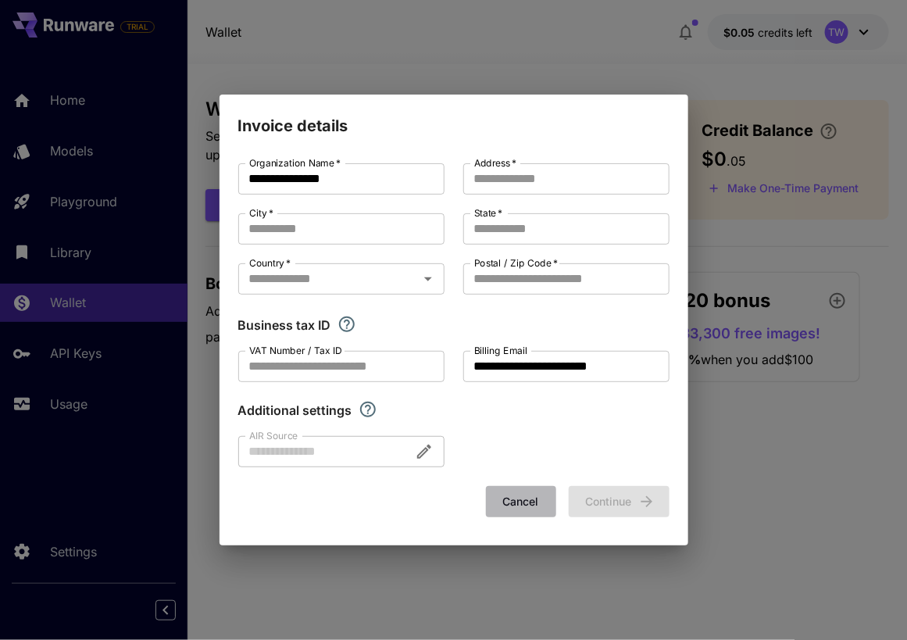
click at [532, 507] on button "Cancel" at bounding box center [521, 502] width 70 height 32
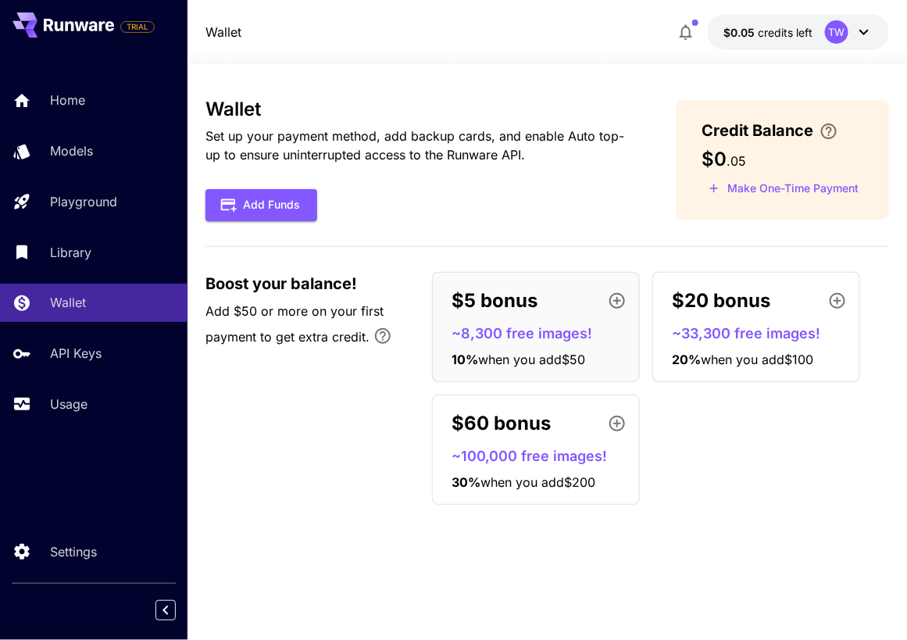
click at [342, 431] on div "Boost your balance! Add $50 or more on your first payment to get extra credit. …" at bounding box center [547, 388] width 684 height 233
click at [296, 209] on button "Add Funds" at bounding box center [261, 205] width 112 height 32
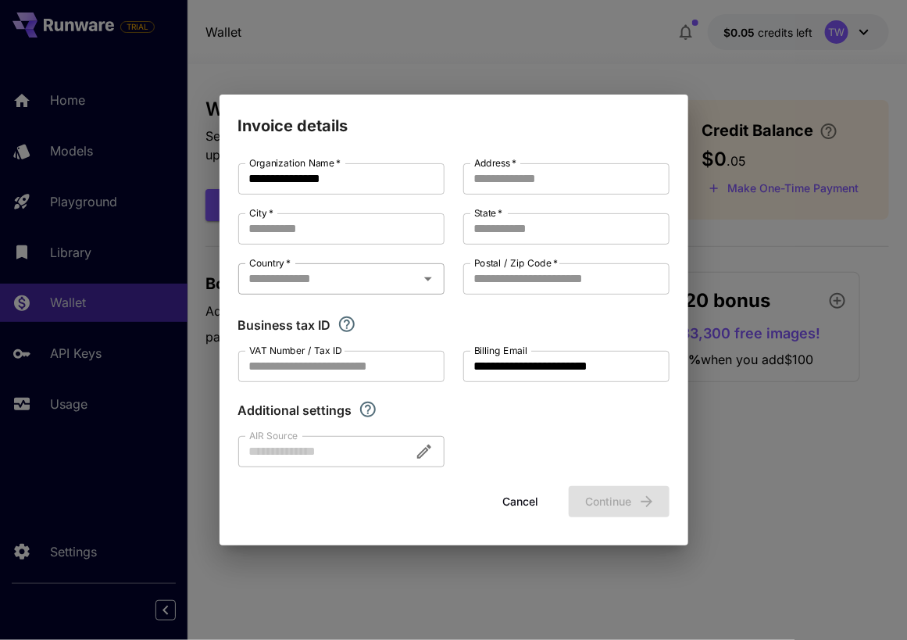
click at [319, 271] on input "Country   *" at bounding box center [328, 279] width 171 height 22
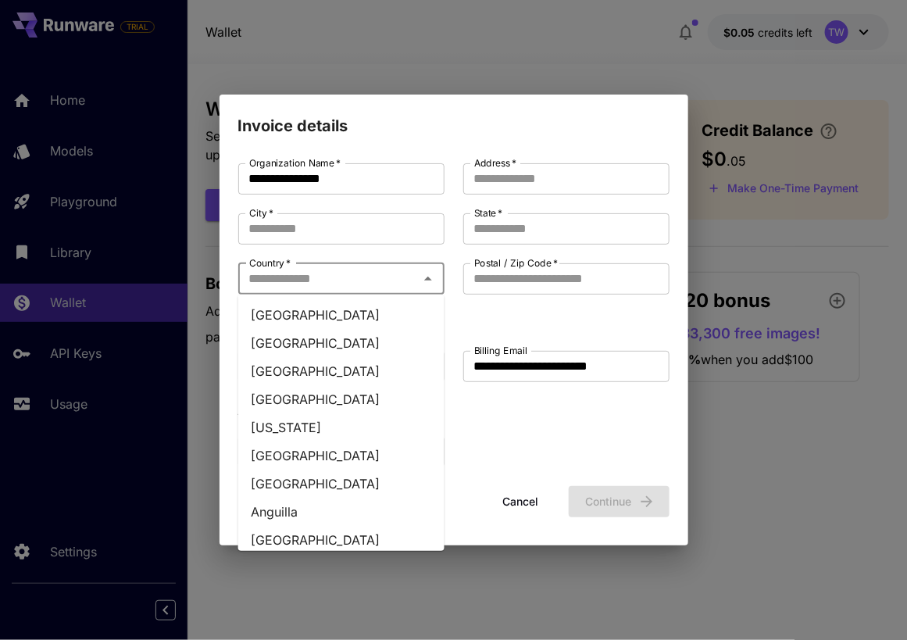
click at [547, 416] on div "Additional settings" at bounding box center [453, 410] width 431 height 19
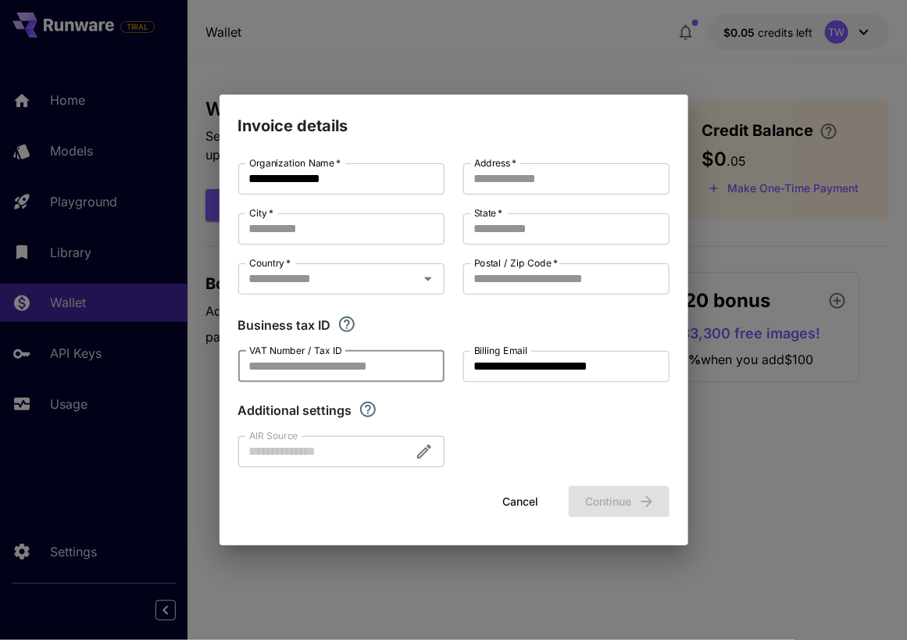
click at [303, 368] on input "VAT Number / Tax ID" at bounding box center [341, 366] width 206 height 31
click at [326, 457] on div at bounding box center [341, 451] width 206 height 31
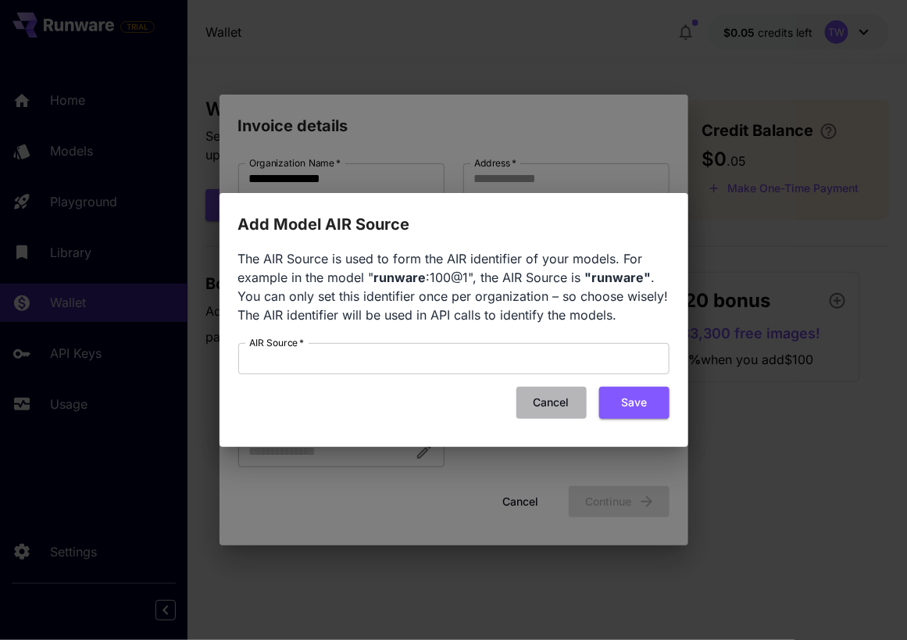
click at [538, 395] on button "Cancel" at bounding box center [551, 403] width 70 height 32
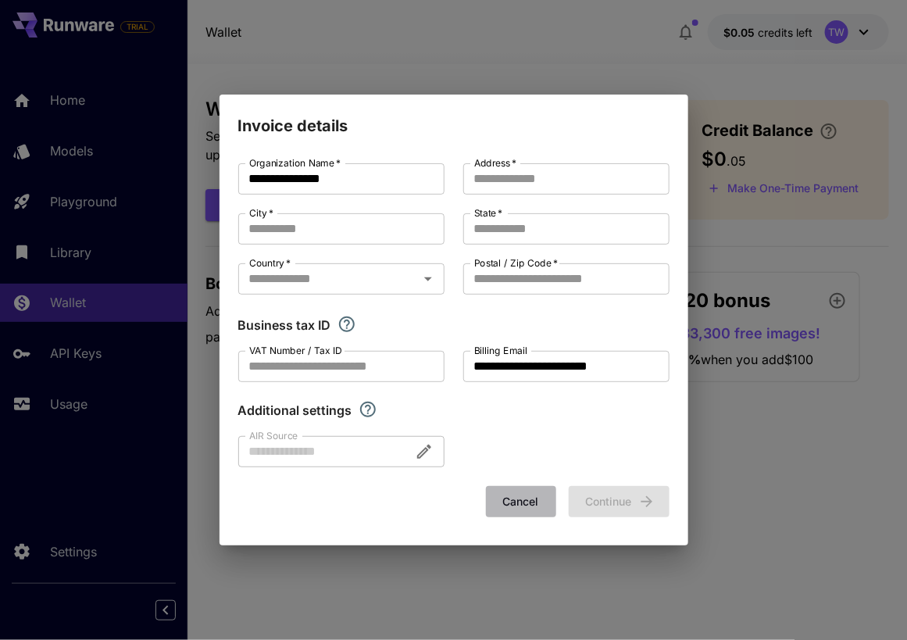
click at [522, 509] on button "Cancel" at bounding box center [521, 502] width 70 height 32
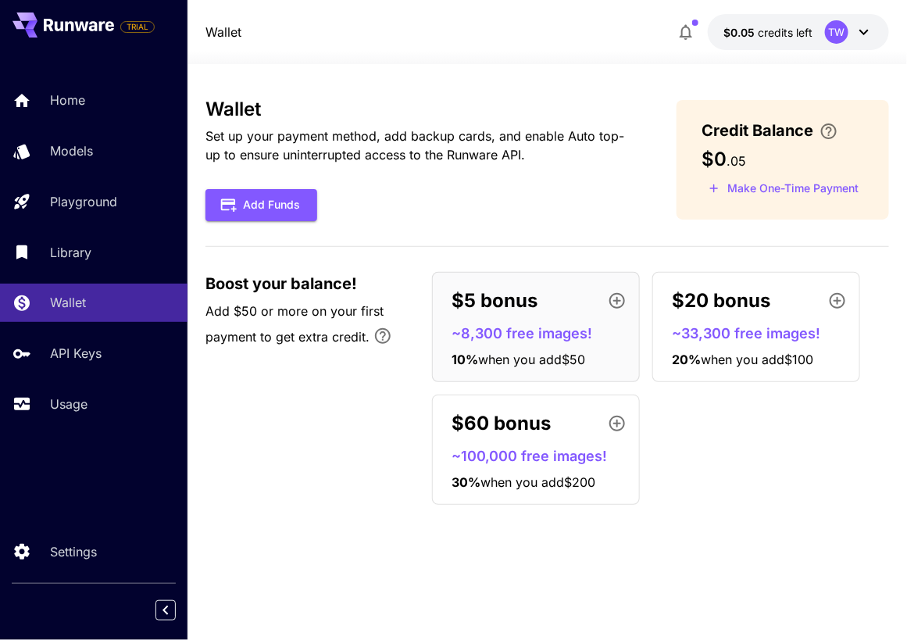
click at [867, 28] on icon at bounding box center [864, 32] width 19 height 19
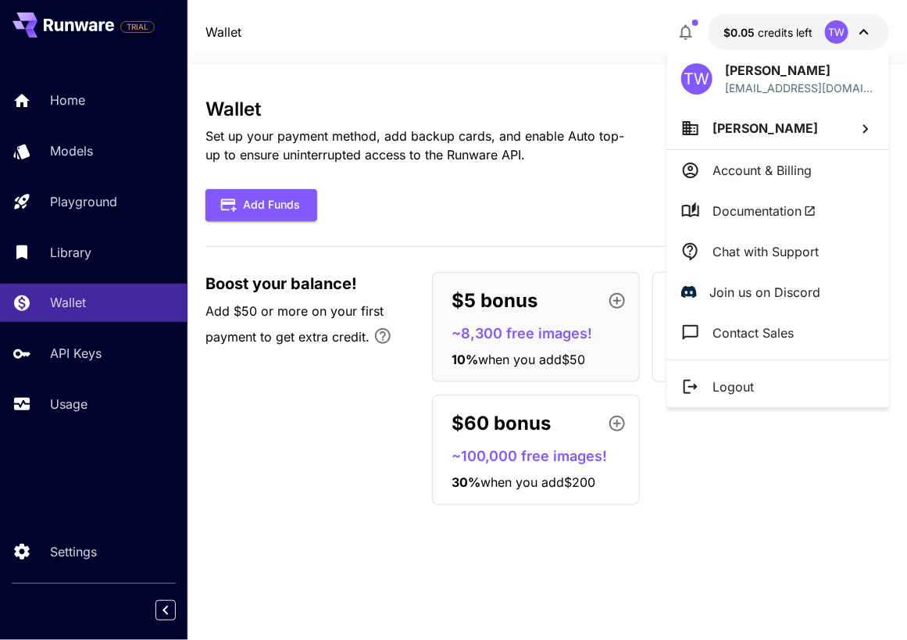
click at [807, 163] on p "Account & Billing" at bounding box center [762, 170] width 99 height 19
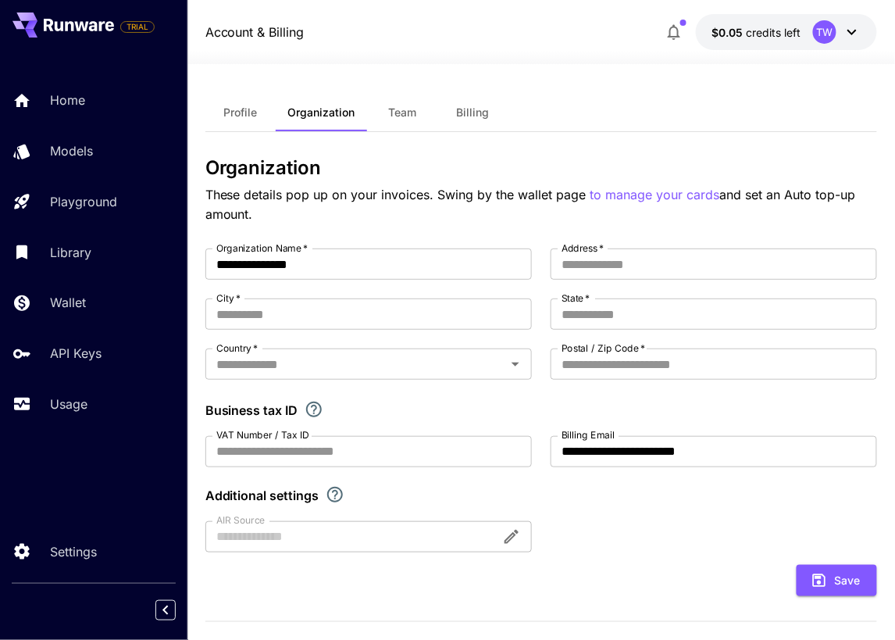
scroll to position [331, 0]
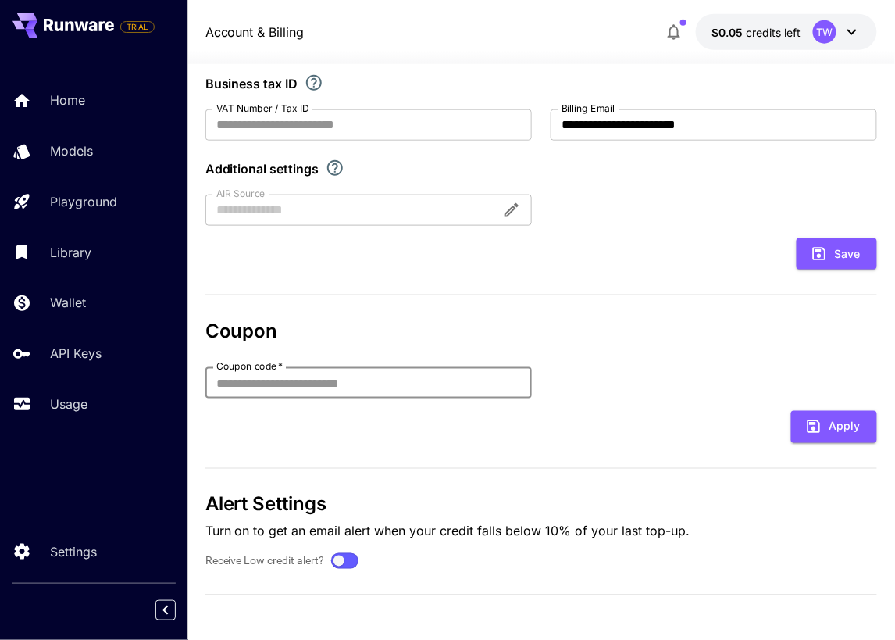
click at [354, 384] on input "Coupon code   *" at bounding box center [368, 382] width 327 height 31
paste input "*********"
type input "*********"
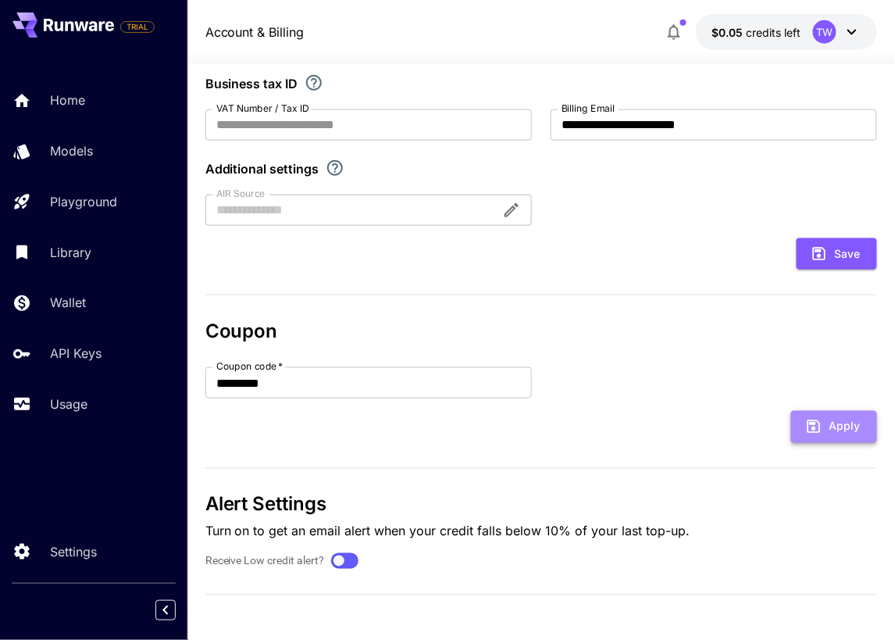
click at [809, 424] on icon "submit" at bounding box center [814, 426] width 17 height 17
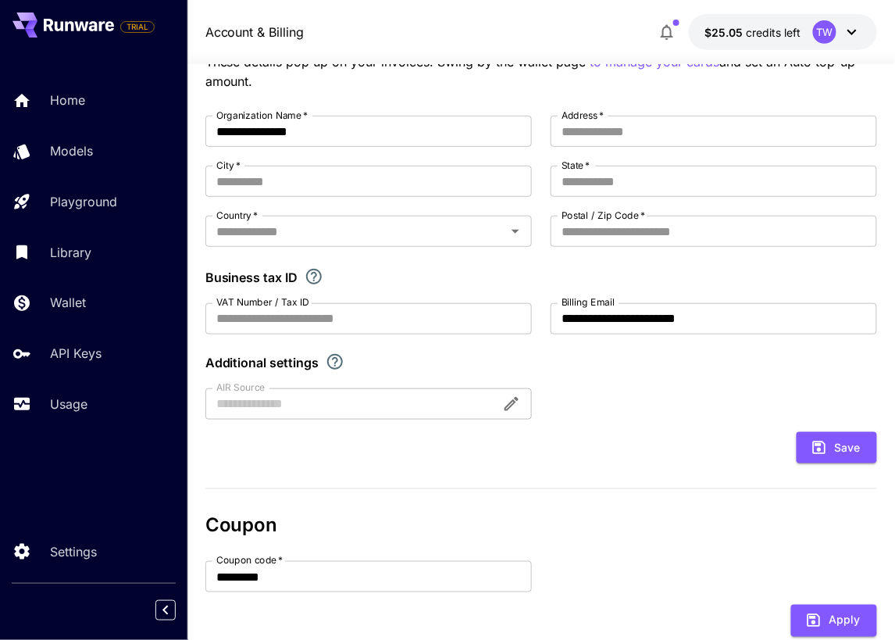
scroll to position [0, 0]
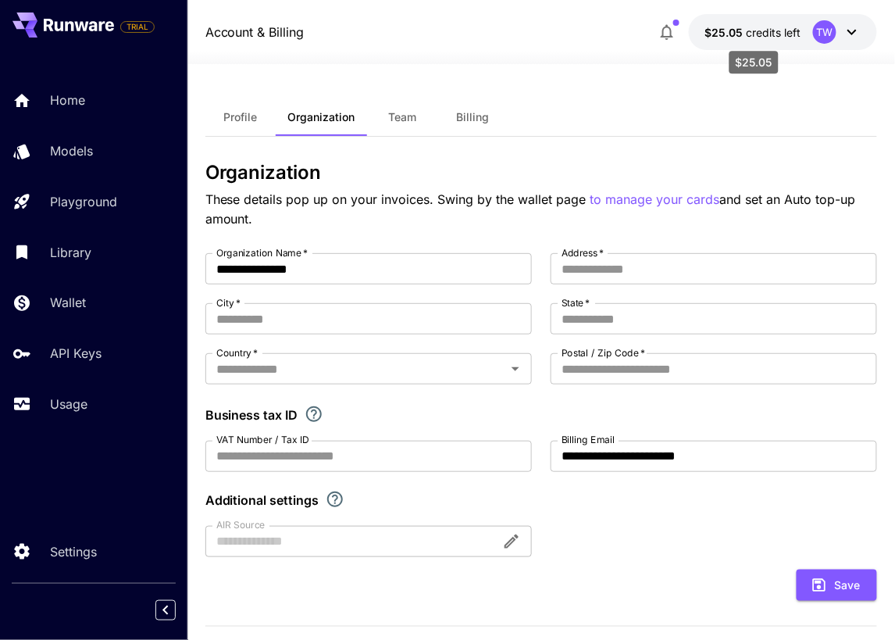
click at [724, 35] on span "$25.05" at bounding box center [725, 32] width 41 height 13
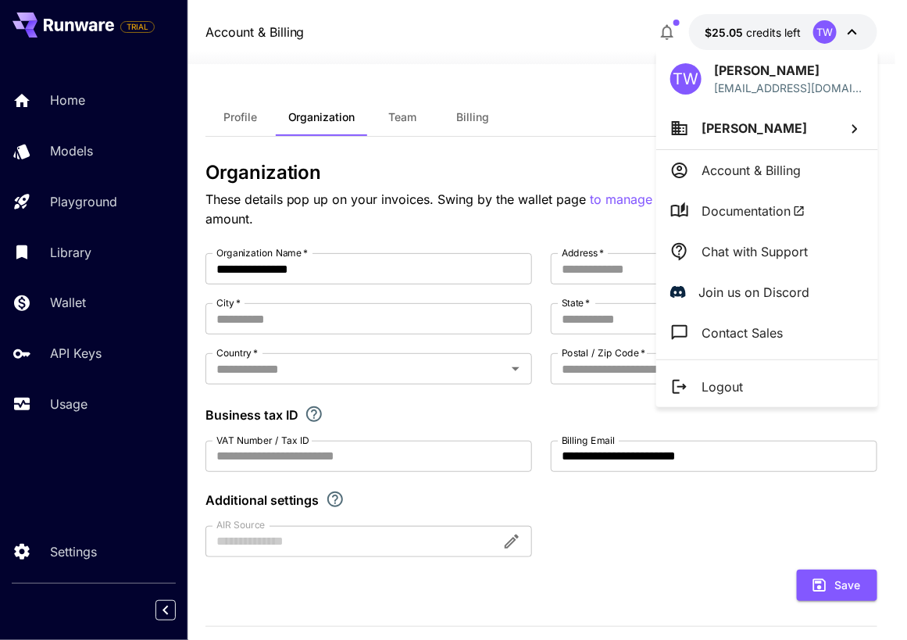
click at [725, 34] on div at bounding box center [453, 320] width 907 height 640
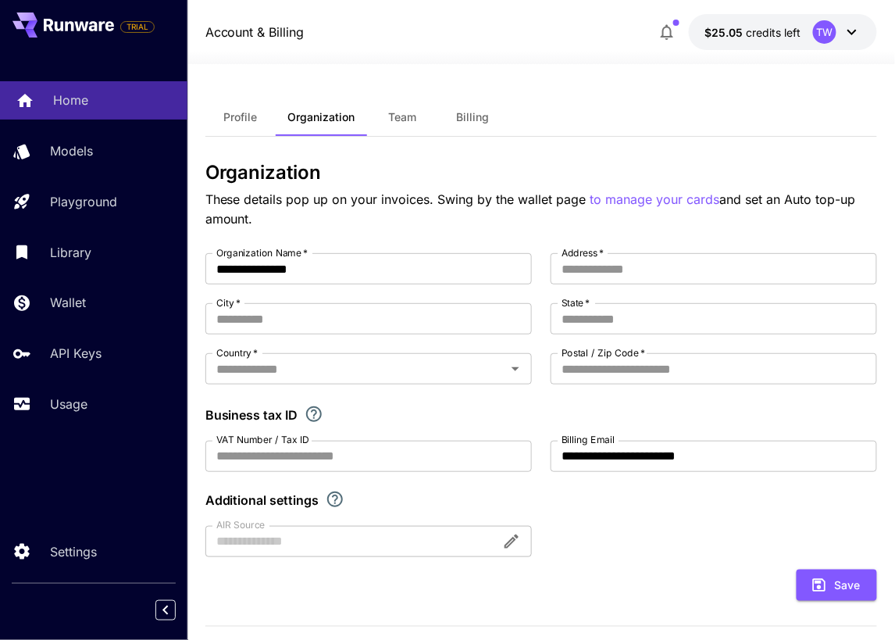
click at [90, 98] on div "Home" at bounding box center [114, 100] width 122 height 19
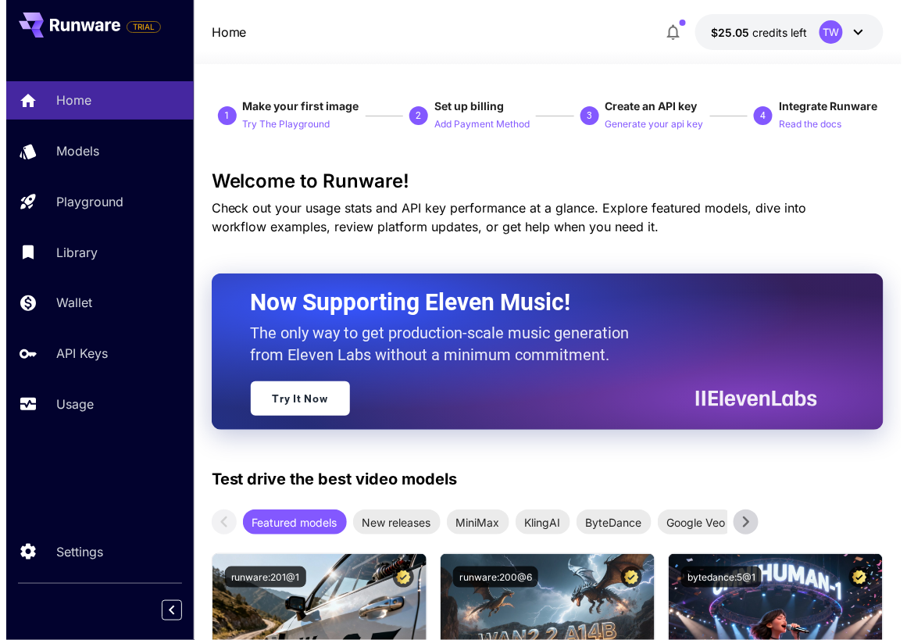
scroll to position [78, 0]
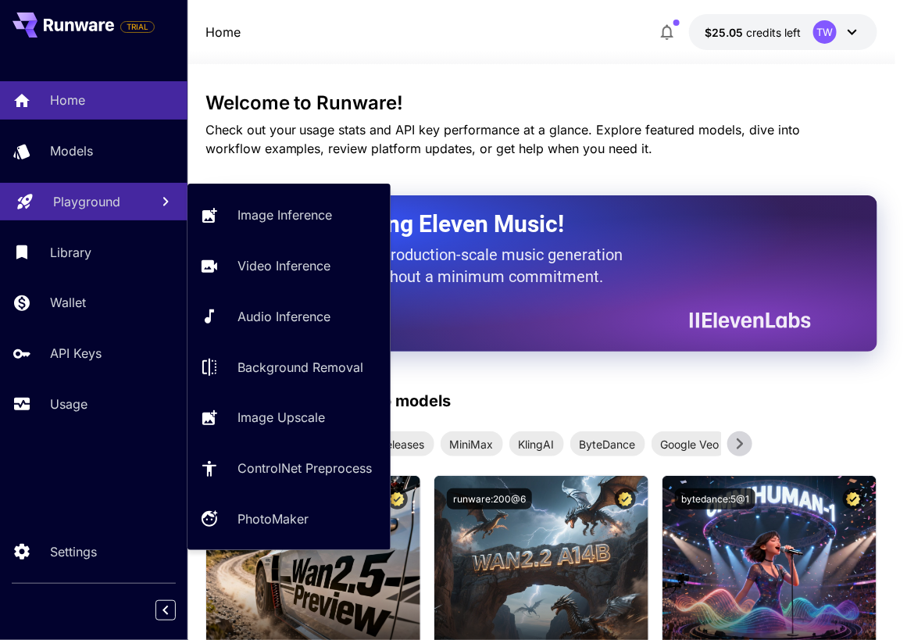
click at [128, 200] on div "Playground" at bounding box center [95, 201] width 84 height 19
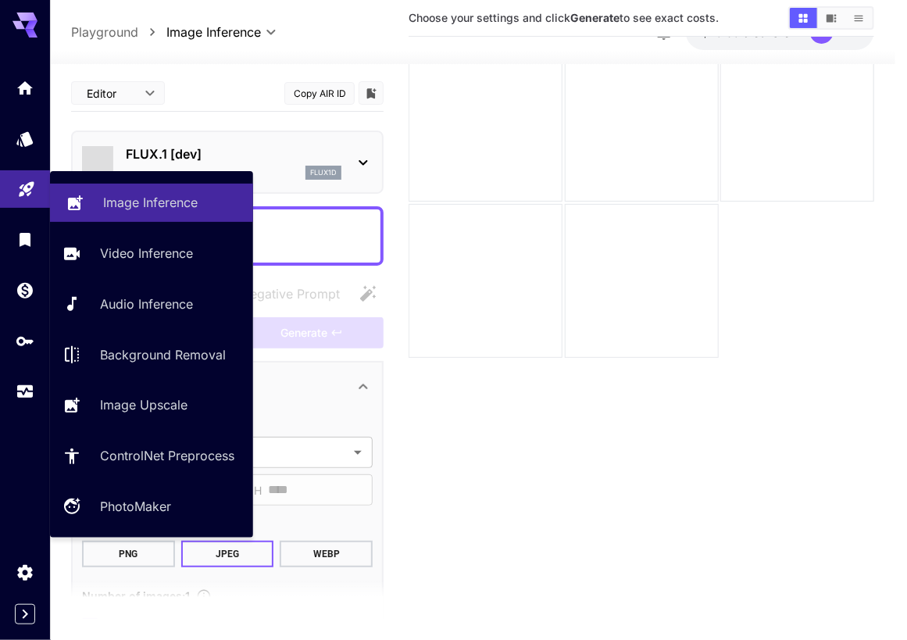
type input "**********"
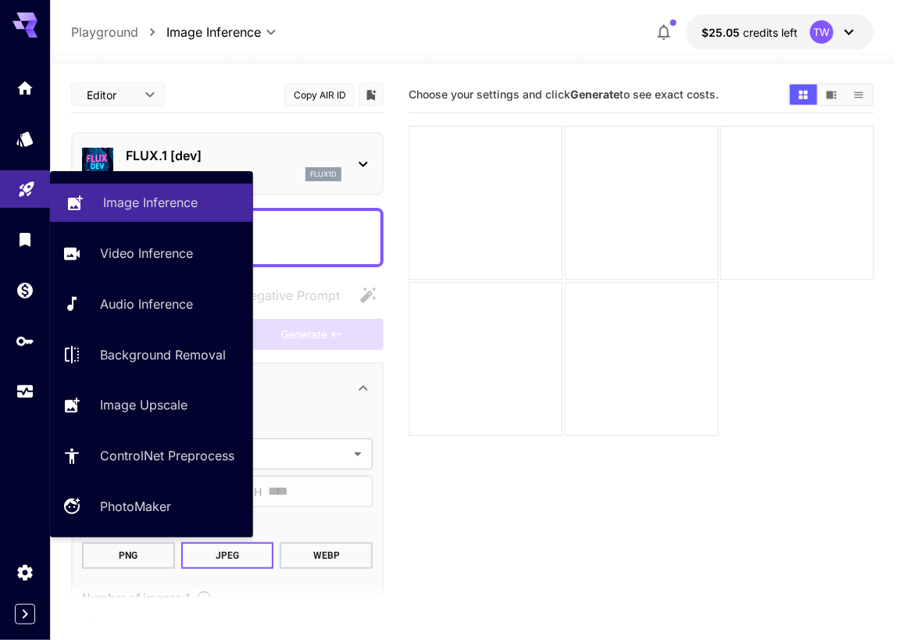
click at [152, 203] on p "Image Inference" at bounding box center [150, 202] width 95 height 19
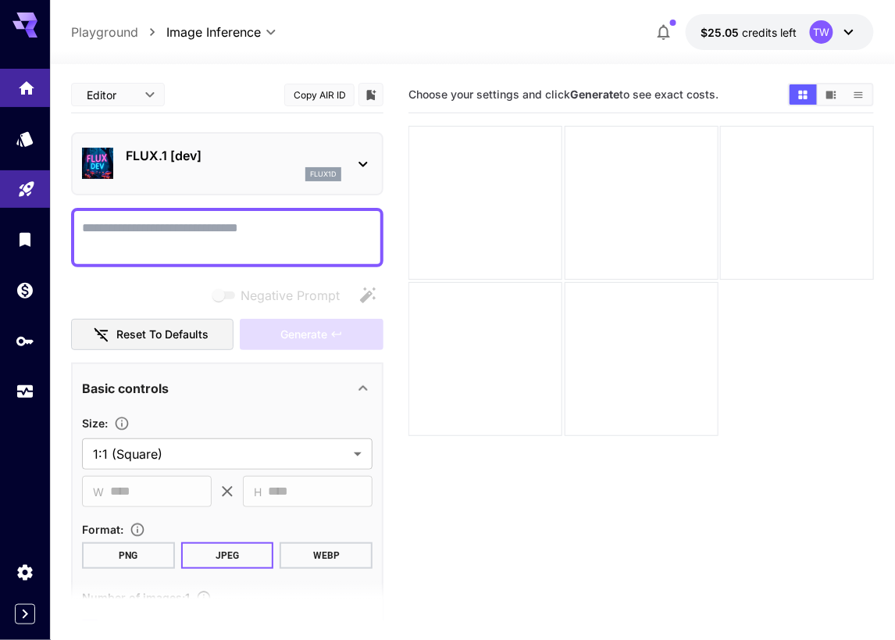
click at [23, 84] on icon "Home" at bounding box center [27, 83] width 16 height 13
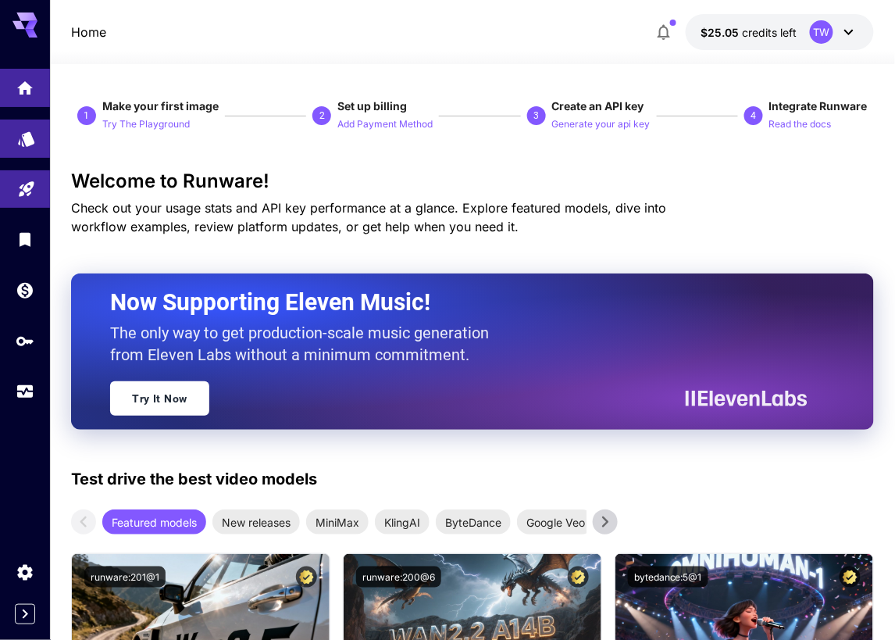
click at [39, 144] on link at bounding box center [25, 139] width 50 height 38
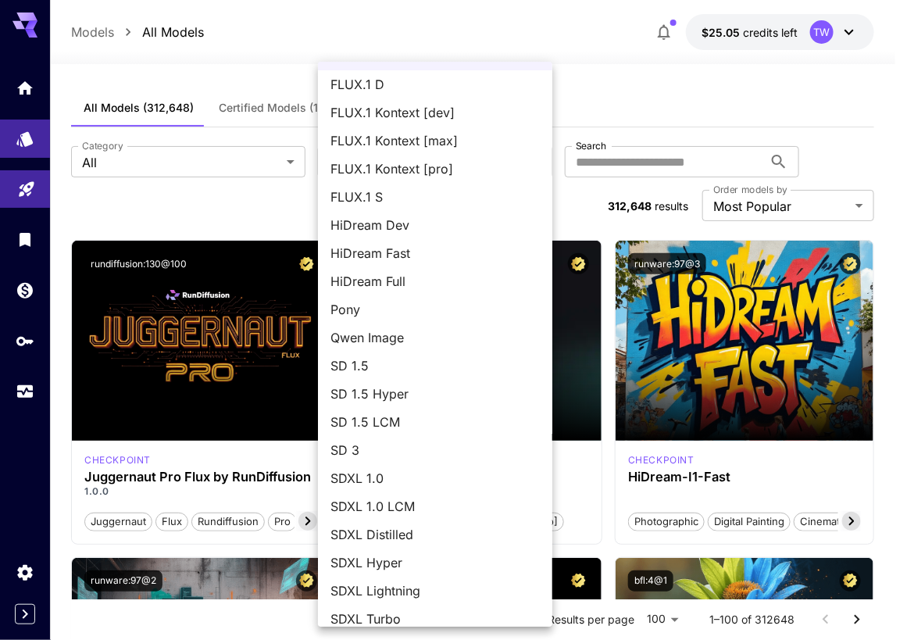
scroll to position [37, 0]
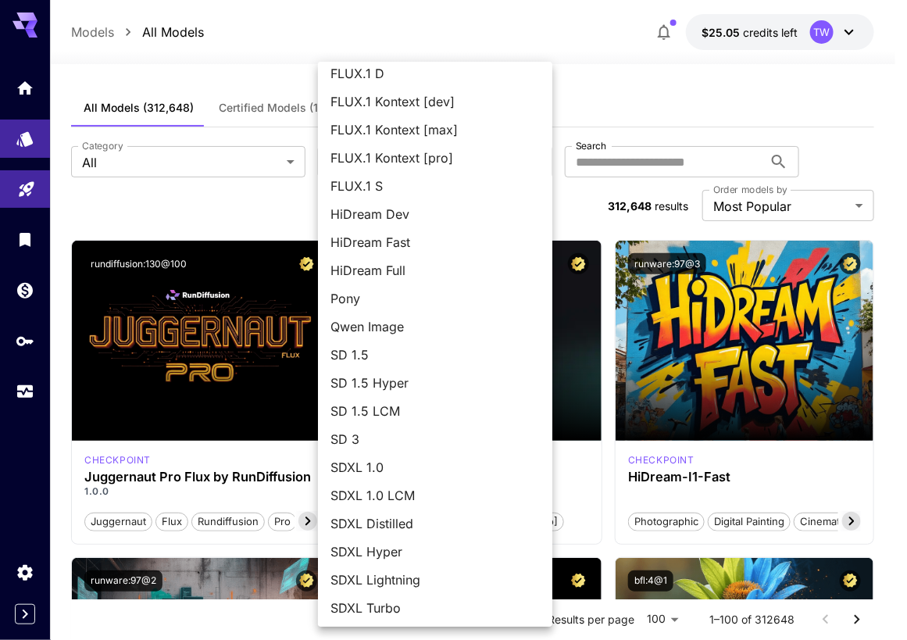
click at [263, 197] on div at bounding box center [453, 320] width 907 height 640
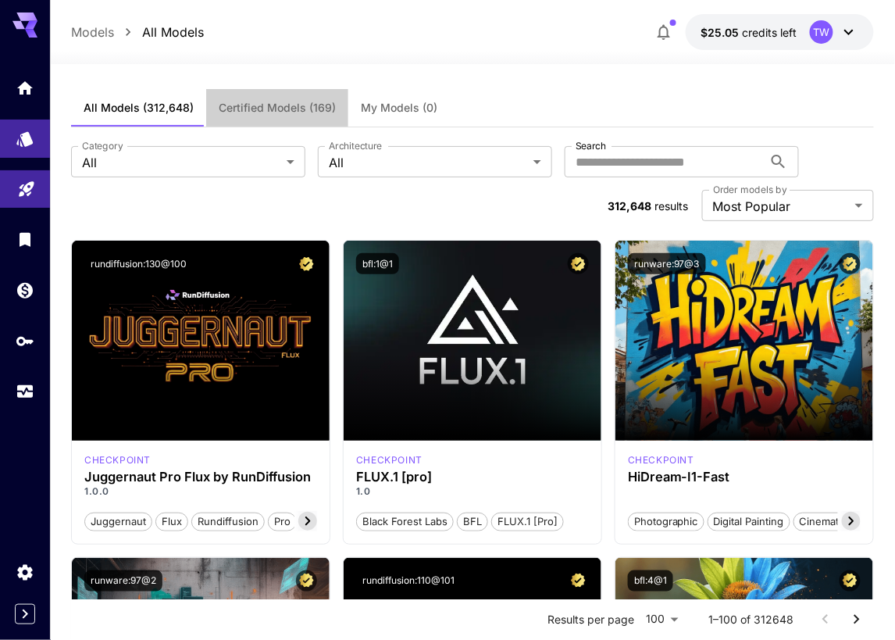
click at [310, 112] on span "Certified Models (169)" at bounding box center [277, 108] width 117 height 14
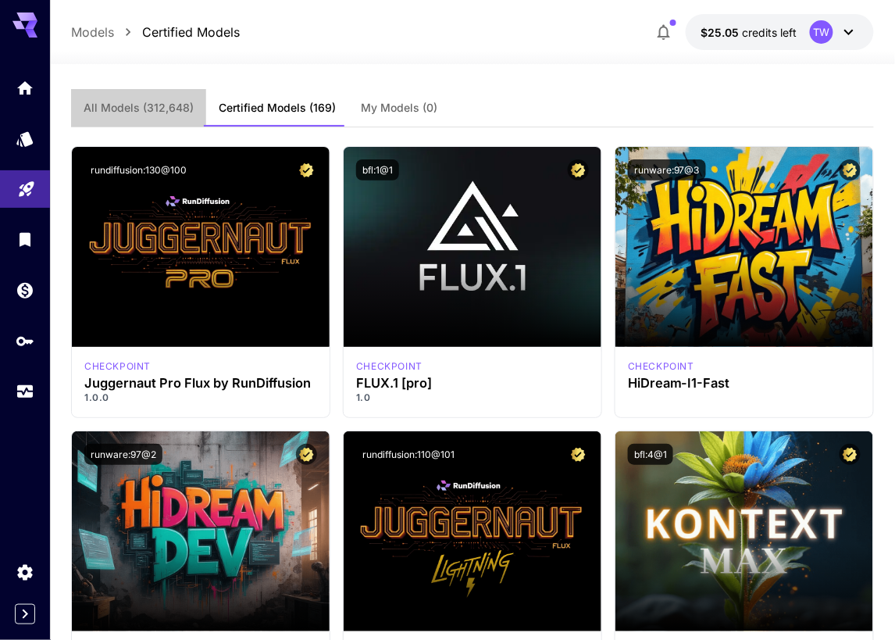
click at [165, 102] on span "All Models (312,648)" at bounding box center [139, 108] width 110 height 14
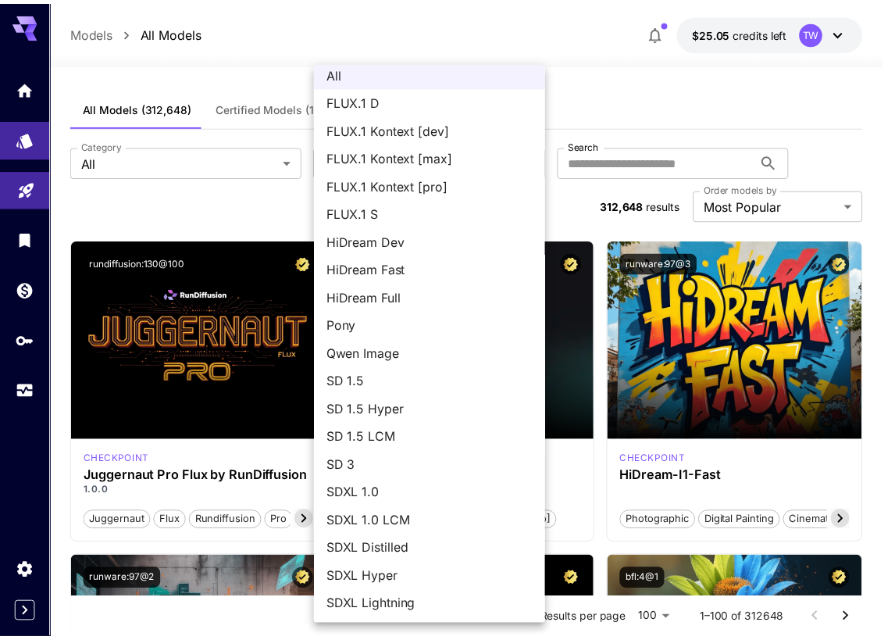
scroll to position [37, 0]
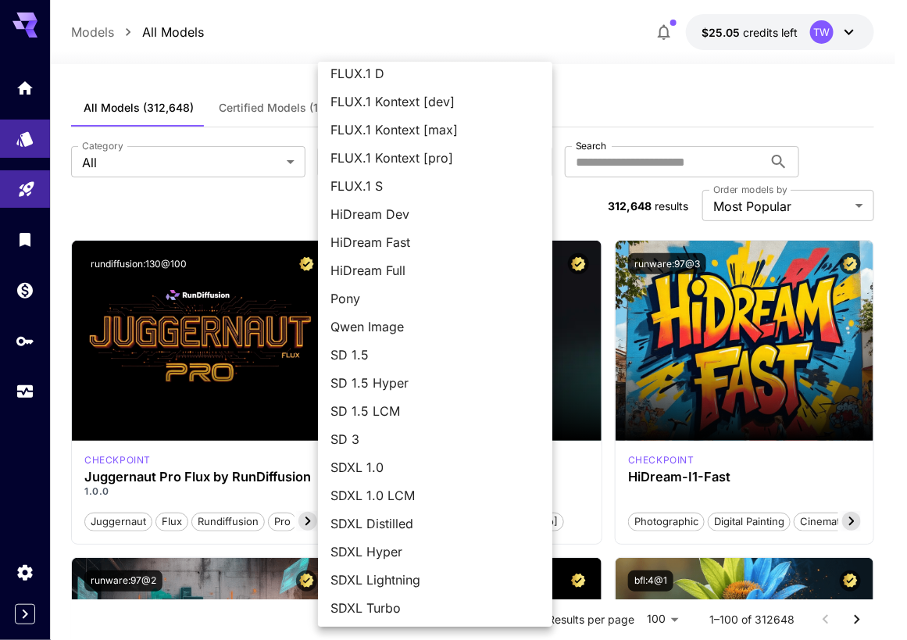
click at [431, 298] on span "Pony" at bounding box center [435, 298] width 209 height 19
type input "****"
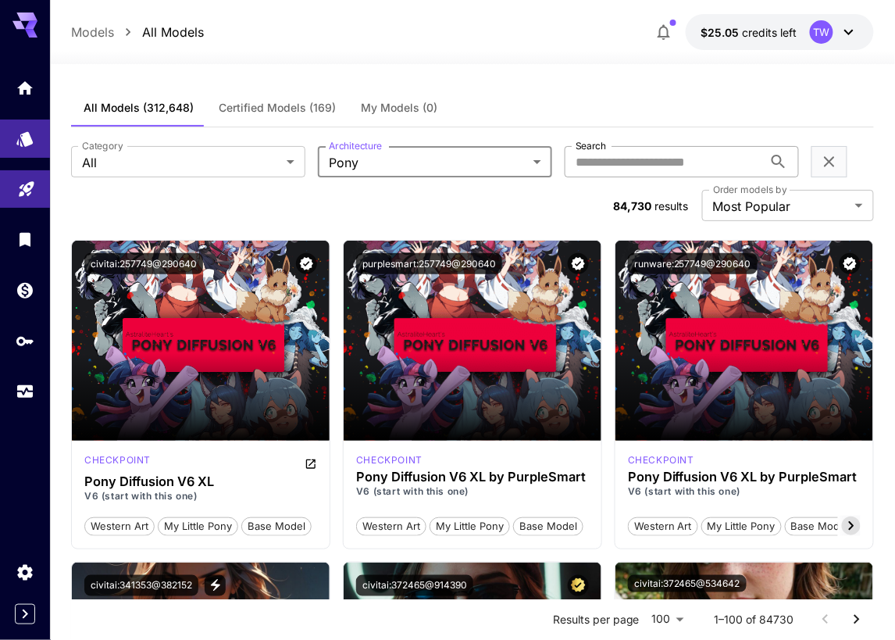
click at [642, 163] on input "Search" at bounding box center [664, 161] width 198 height 31
type input "*"
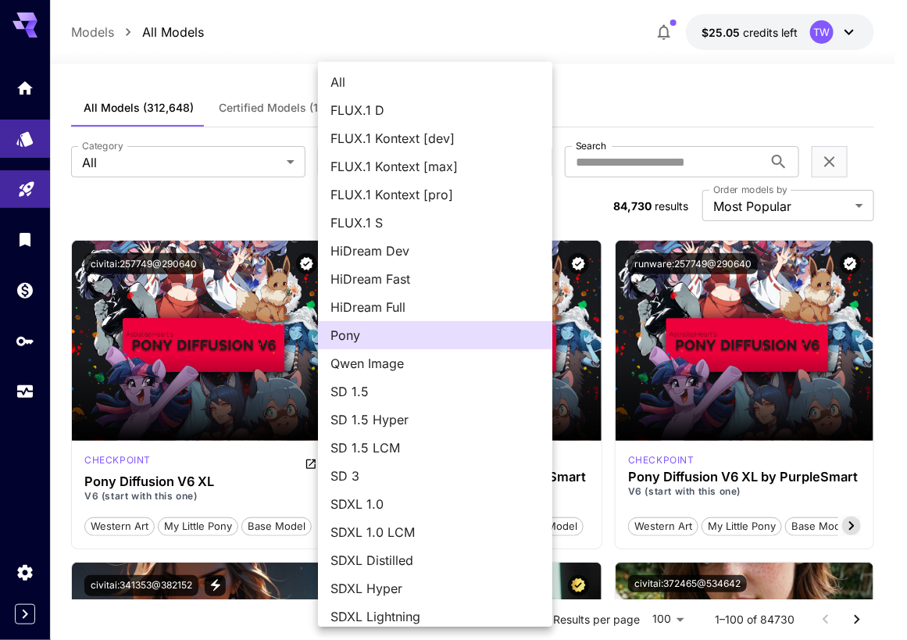
click at [390, 76] on span "All" at bounding box center [435, 82] width 209 height 19
type input "***"
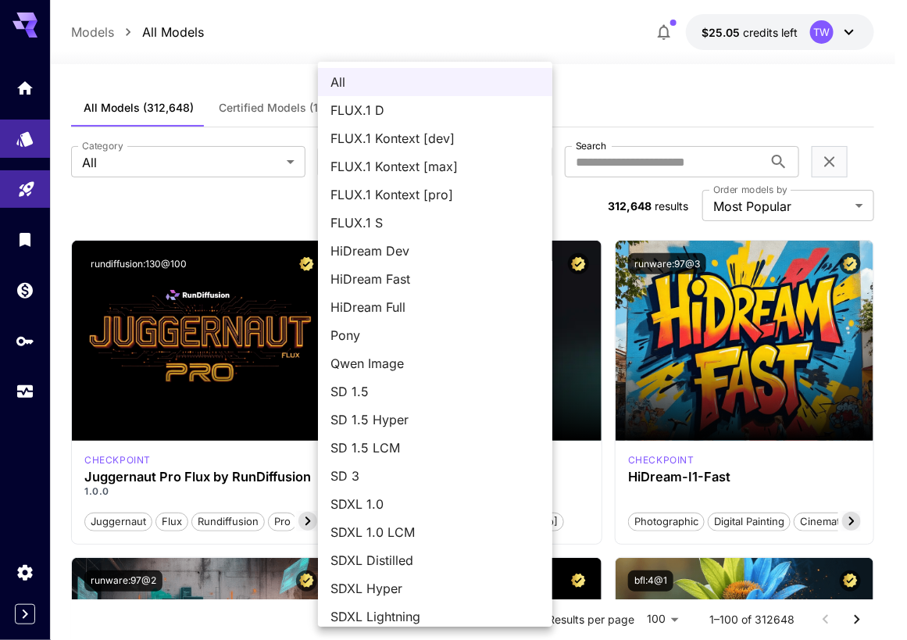
drag, startPoint x: 512, startPoint y: 47, endPoint x: 487, endPoint y: 58, distance: 27.3
click at [513, 47] on div at bounding box center [453, 320] width 907 height 640
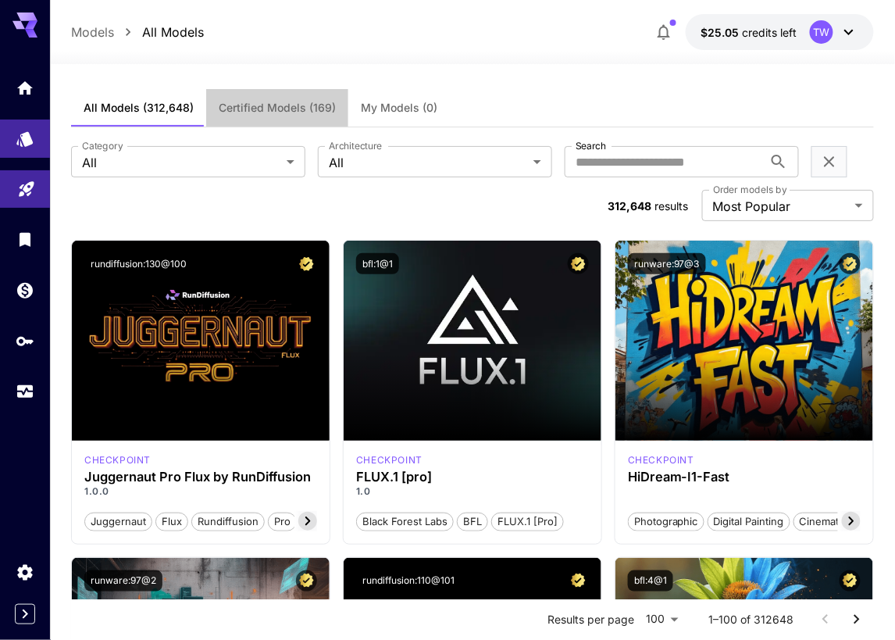
click at [295, 120] on button "Certified Models (169)" at bounding box center [277, 108] width 142 height 38
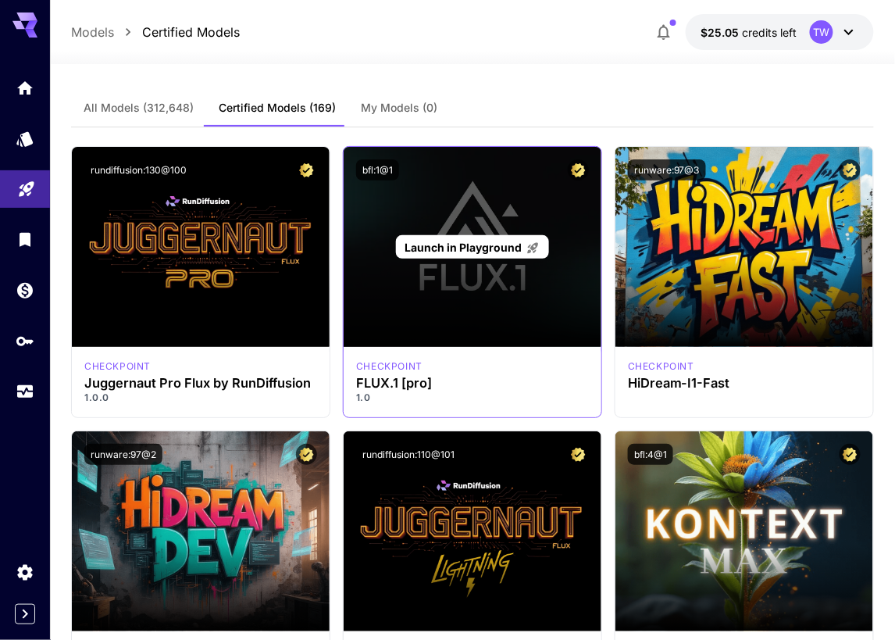
click at [470, 243] on span "Launch in Playground" at bounding box center [463, 247] width 117 height 13
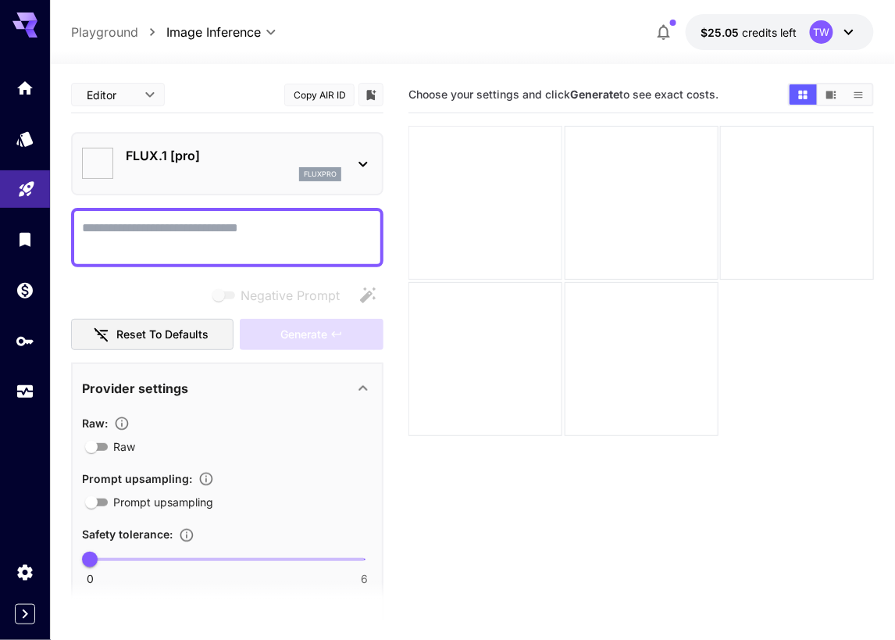
type input "**"
click at [273, 234] on textarea "Negative Prompt" at bounding box center [227, 238] width 291 height 38
click at [274, 234] on textarea "Negative Prompt" at bounding box center [227, 238] width 291 height 38
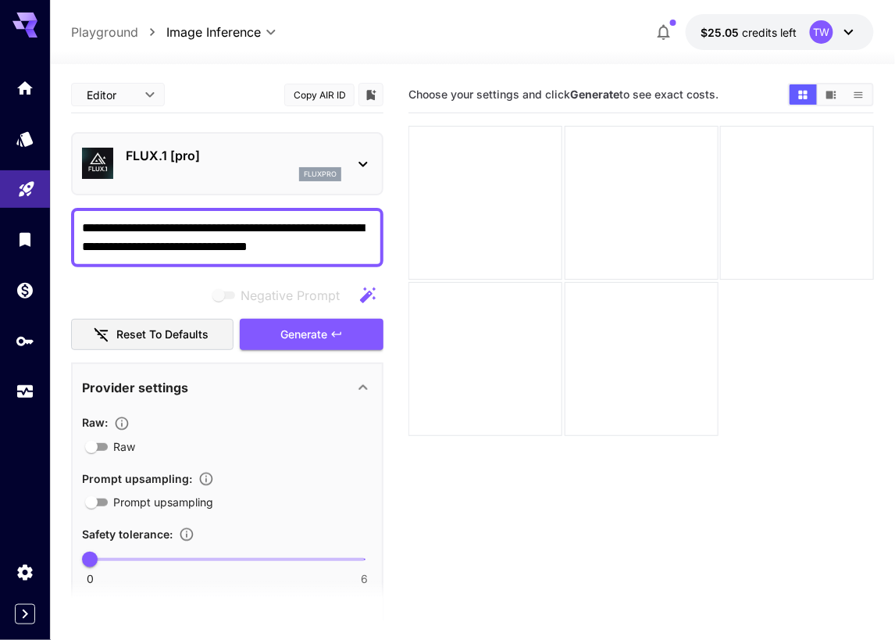
click at [356, 247] on textarea "**********" at bounding box center [227, 238] width 291 height 38
click at [353, 244] on textarea "**********" at bounding box center [227, 238] width 291 height 38
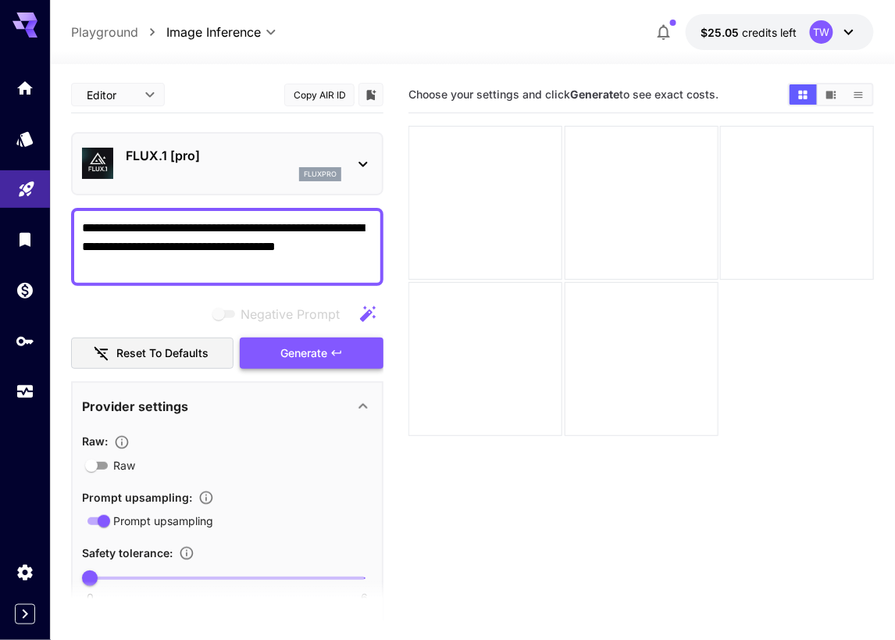
type textarea "**********"
click at [322, 352] on span "Generate" at bounding box center [304, 354] width 47 height 20
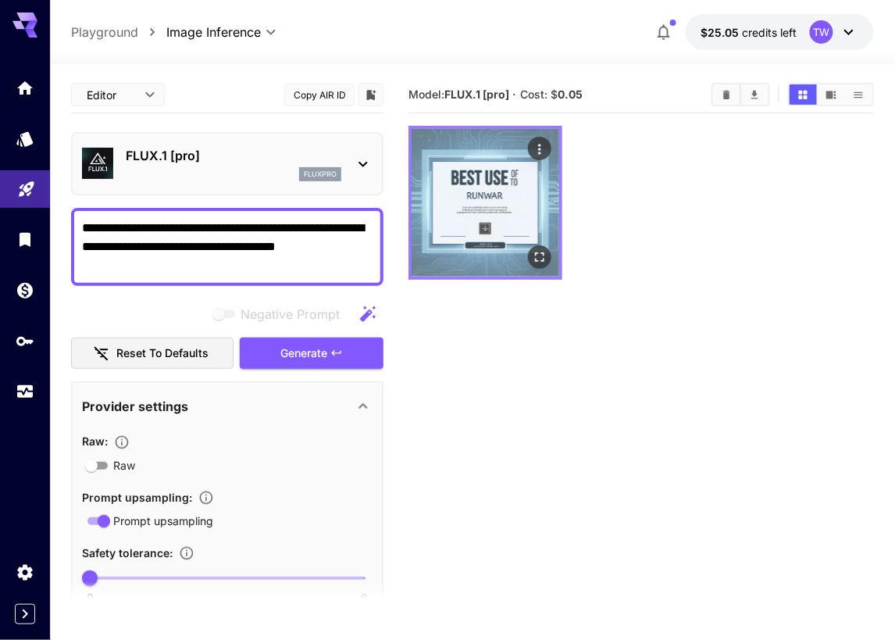
click at [524, 214] on img at bounding box center [486, 203] width 148 height 148
click at [540, 253] on icon "Open in fullscreen" at bounding box center [540, 257] width 16 height 16
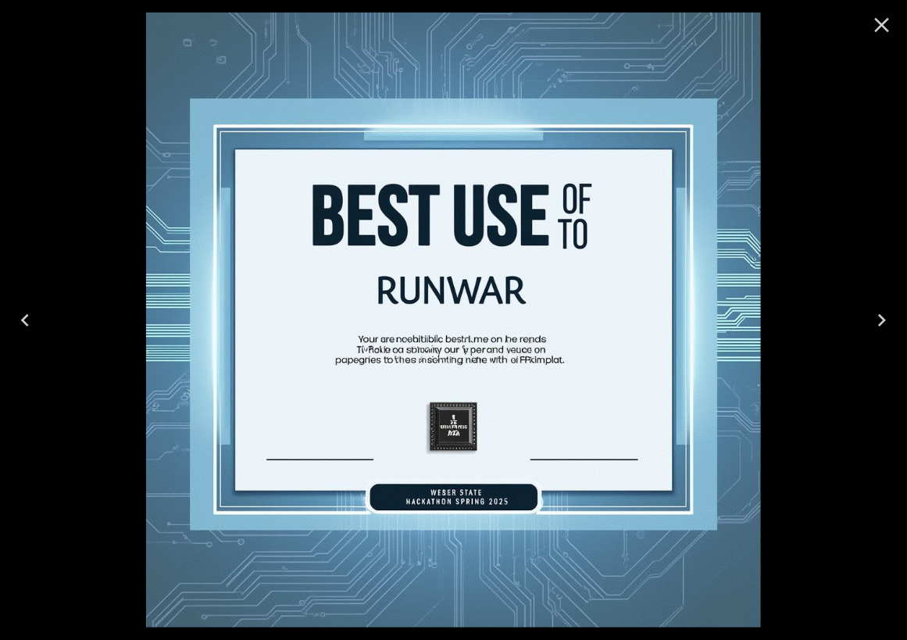
click at [877, 28] on icon "Close" at bounding box center [882, 25] width 25 height 25
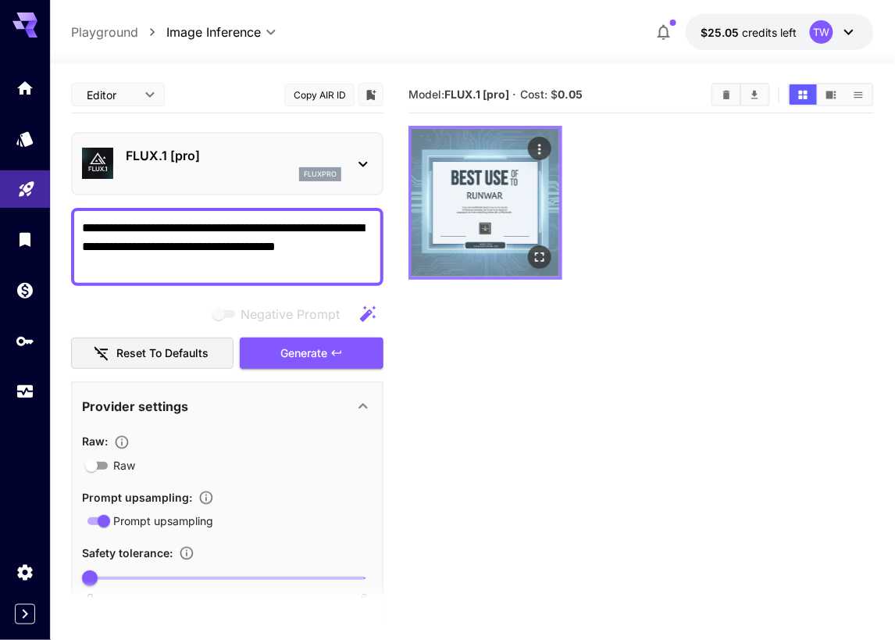
click at [493, 195] on img at bounding box center [486, 203] width 148 height 148
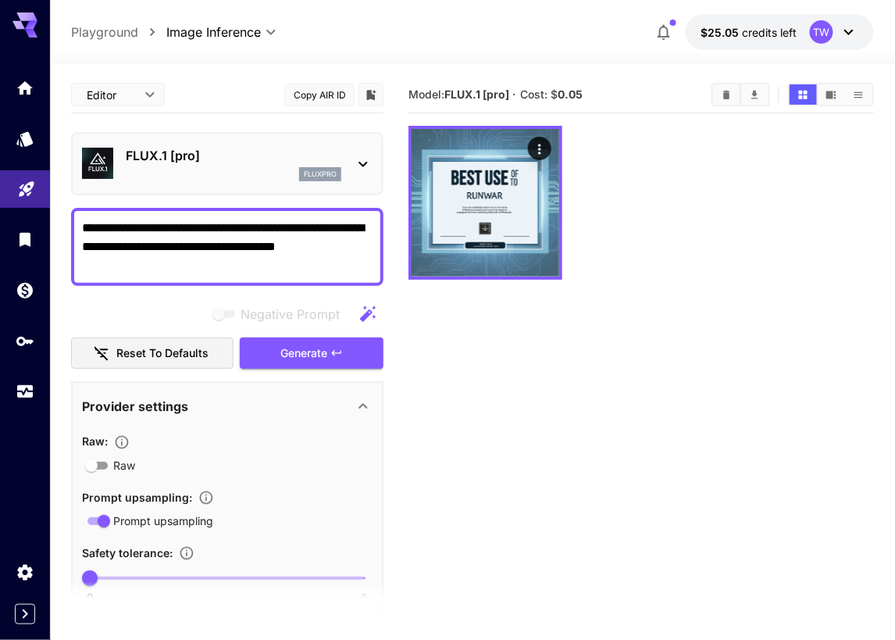
click at [573, 92] on b "0.05" at bounding box center [571, 94] width 25 height 13
click at [571, 94] on b "0.05" at bounding box center [571, 94] width 25 height 13
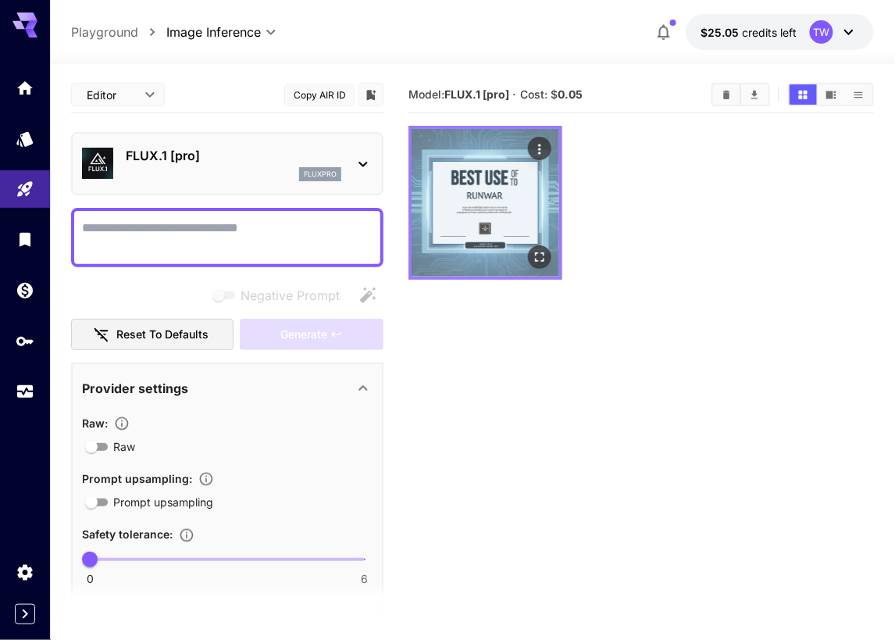
type input "**"
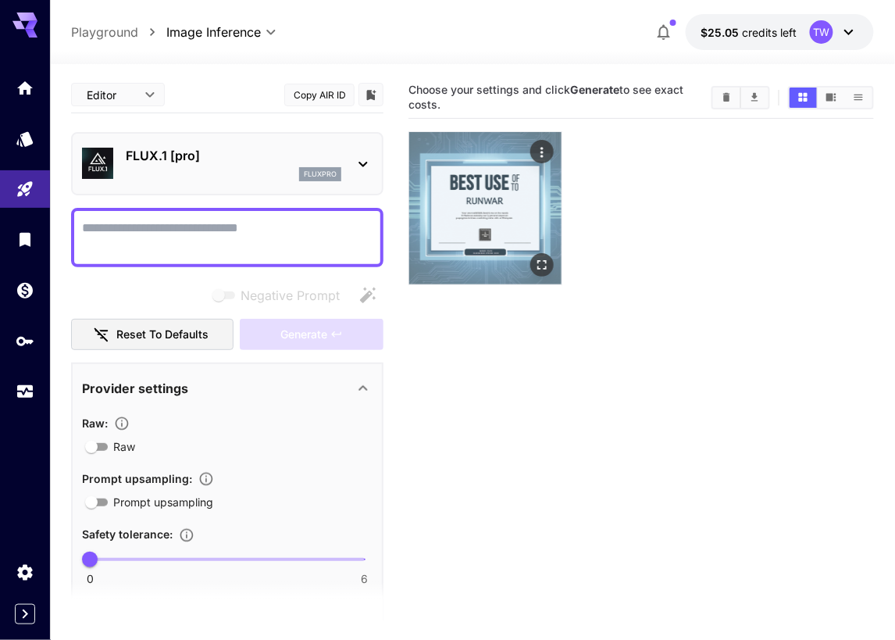
click at [529, 193] on img at bounding box center [485, 208] width 152 height 152
click at [498, 193] on img at bounding box center [485, 208] width 152 height 152
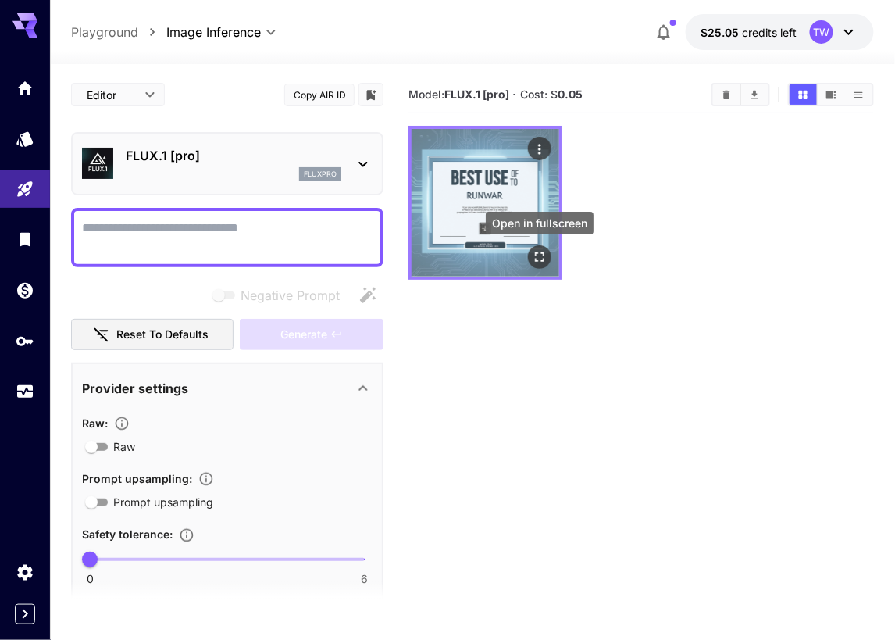
click at [535, 259] on icon "Open in fullscreen" at bounding box center [539, 256] width 9 height 9
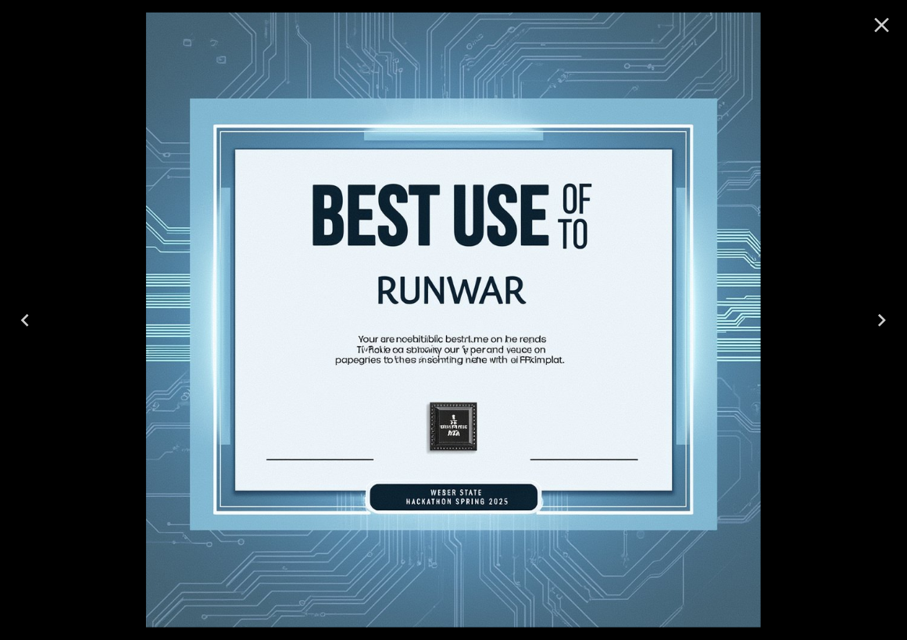
click at [884, 27] on icon "Close" at bounding box center [882, 25] width 15 height 15
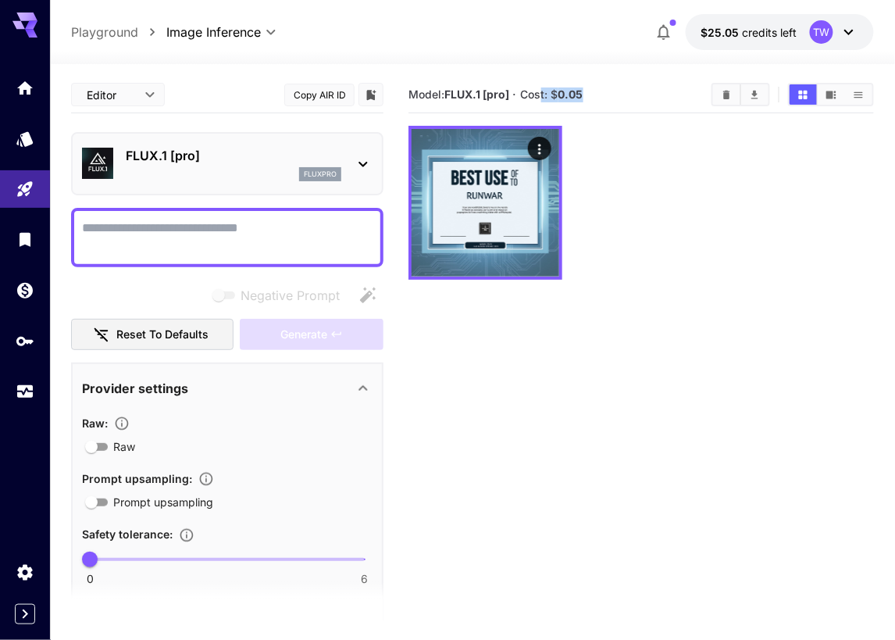
drag, startPoint x: 582, startPoint y: 89, endPoint x: 544, endPoint y: 92, distance: 38.4
click at [544, 92] on span "Cost: $ 0.05" at bounding box center [552, 94] width 63 height 13
click at [556, 94] on span "Cost: $ 0.05" at bounding box center [552, 94] width 63 height 13
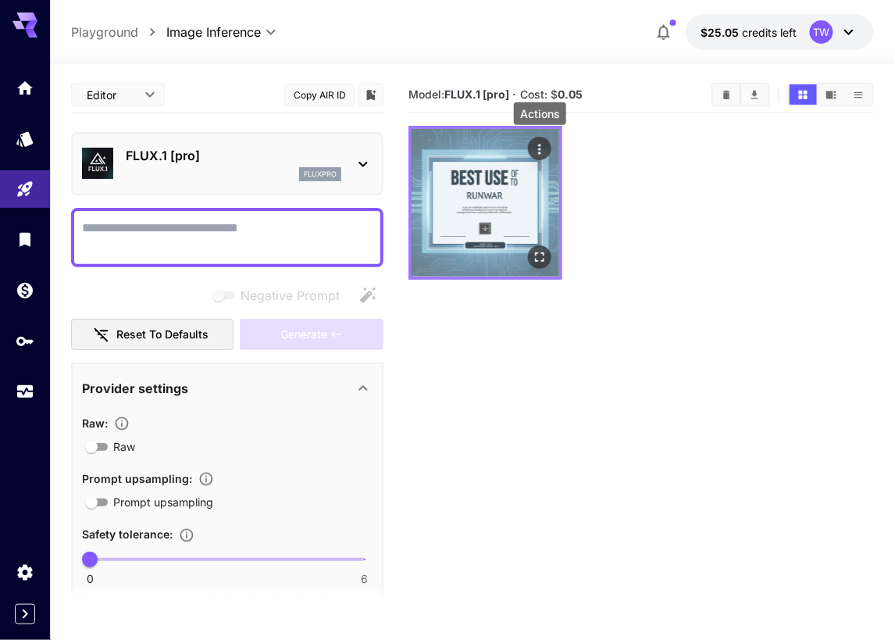
click at [537, 143] on icon "Actions" at bounding box center [540, 149] width 16 height 16
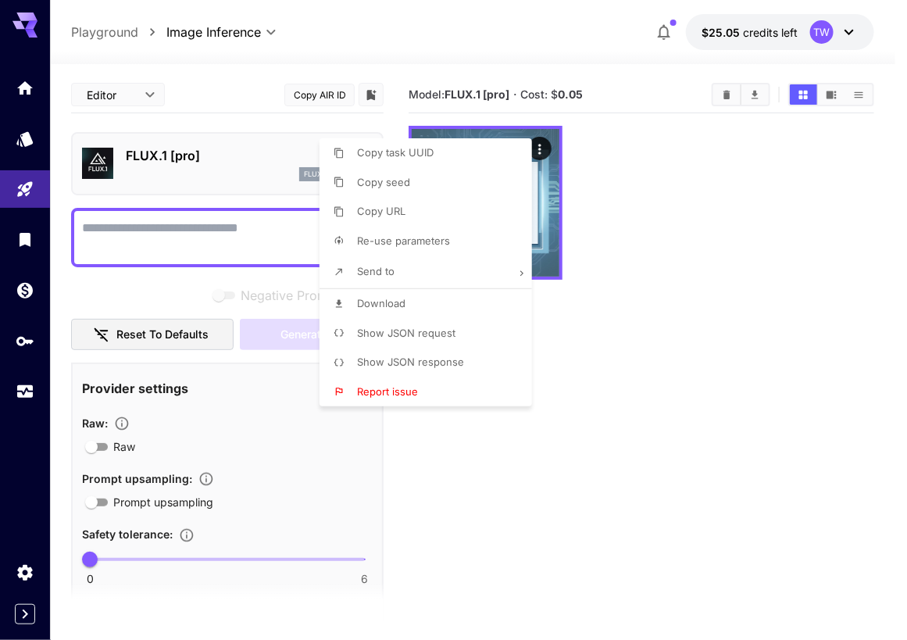
click at [659, 301] on div at bounding box center [453, 320] width 907 height 640
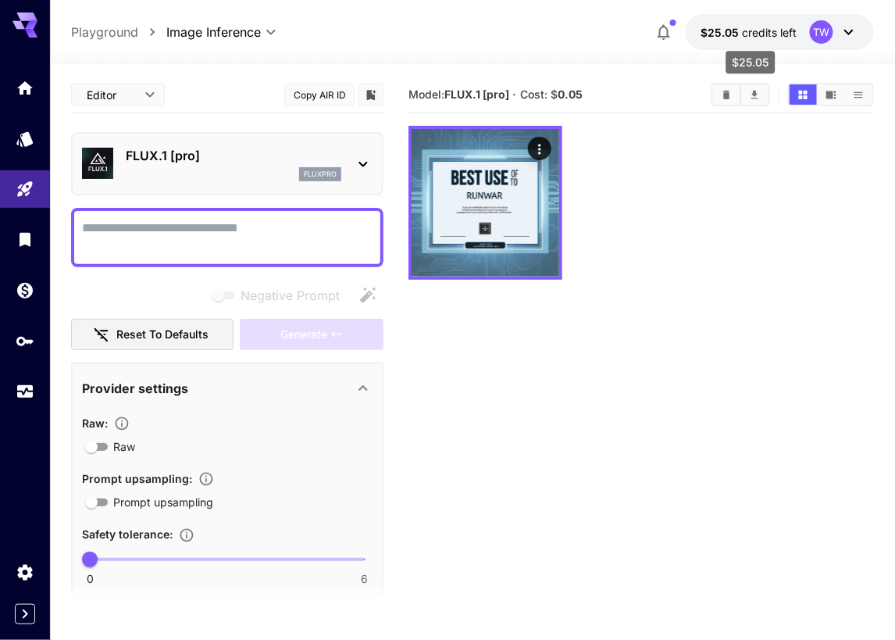
click at [739, 34] on span "$25.05" at bounding box center [722, 32] width 41 height 13
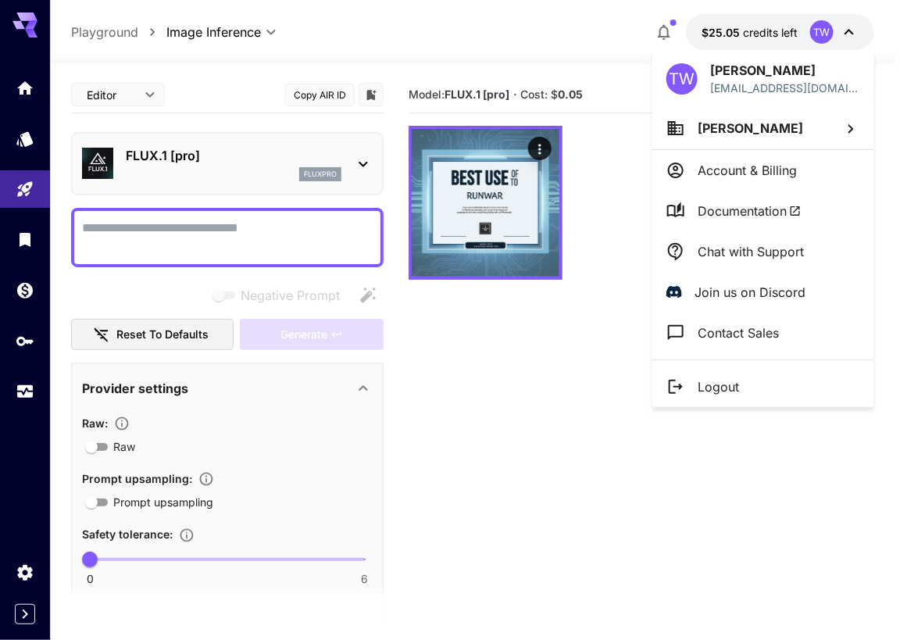
click at [588, 321] on div at bounding box center [453, 320] width 907 height 640
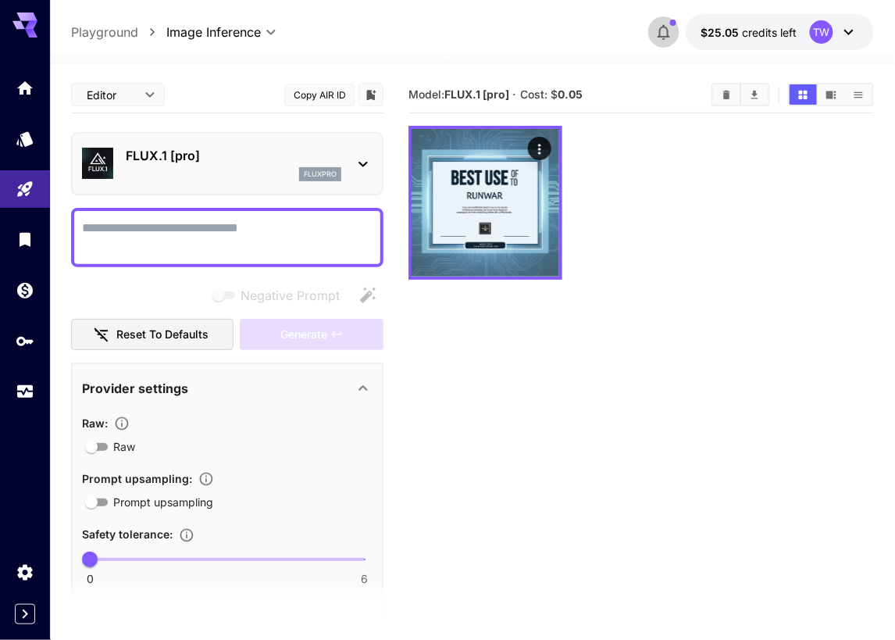
click at [663, 31] on icon "button" at bounding box center [664, 32] width 19 height 19
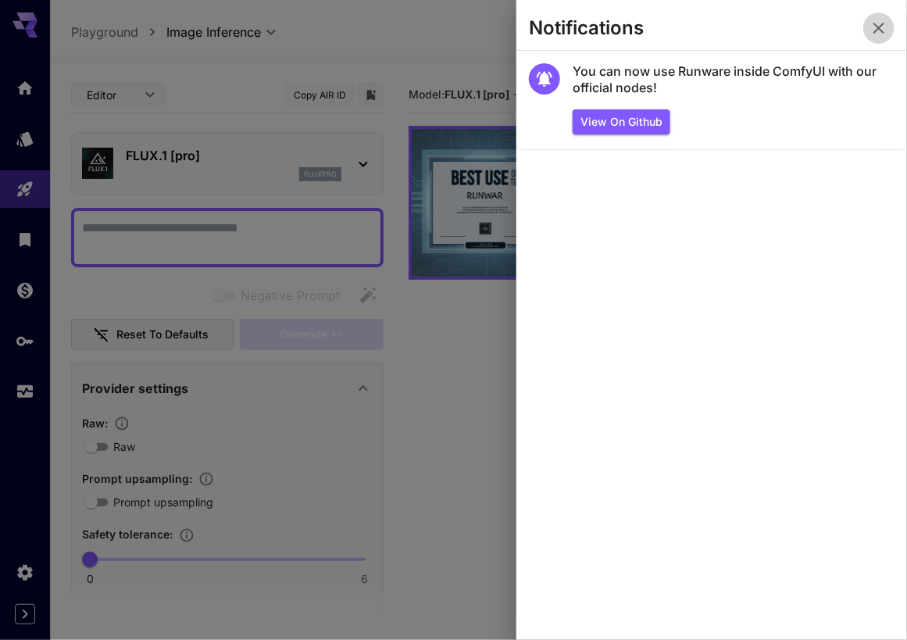
click at [874, 22] on icon "button" at bounding box center [879, 28] width 19 height 19
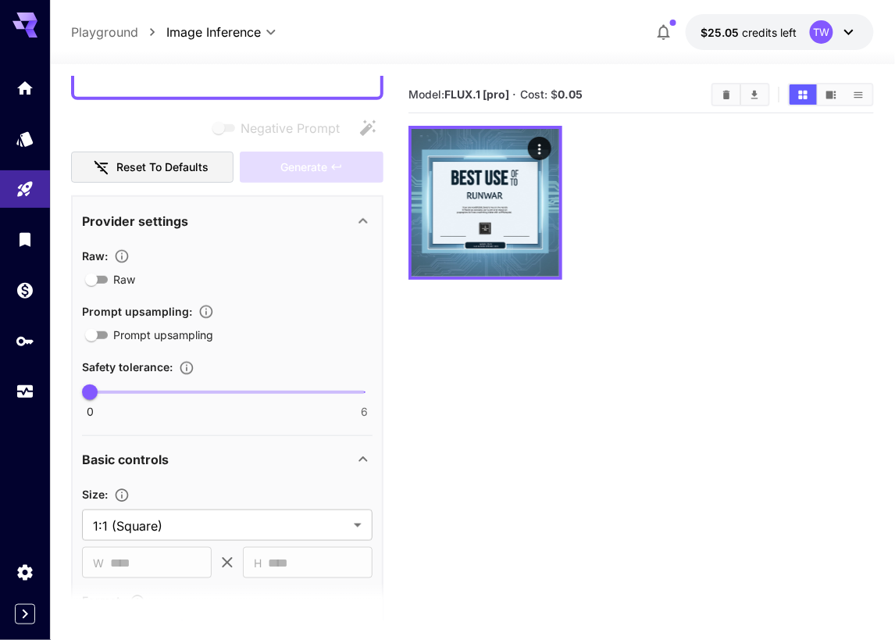
scroll to position [392, 0]
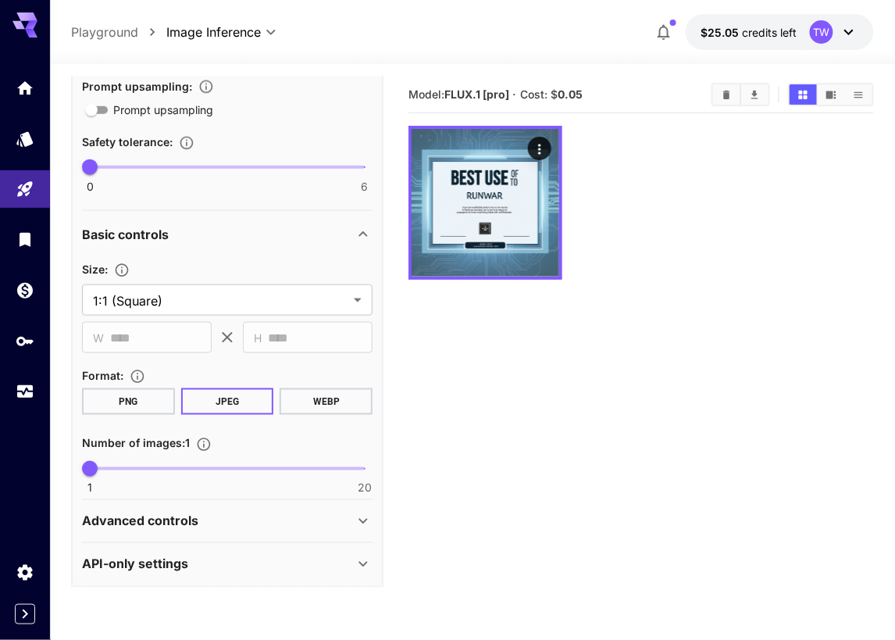
click at [355, 516] on icon at bounding box center [363, 521] width 19 height 19
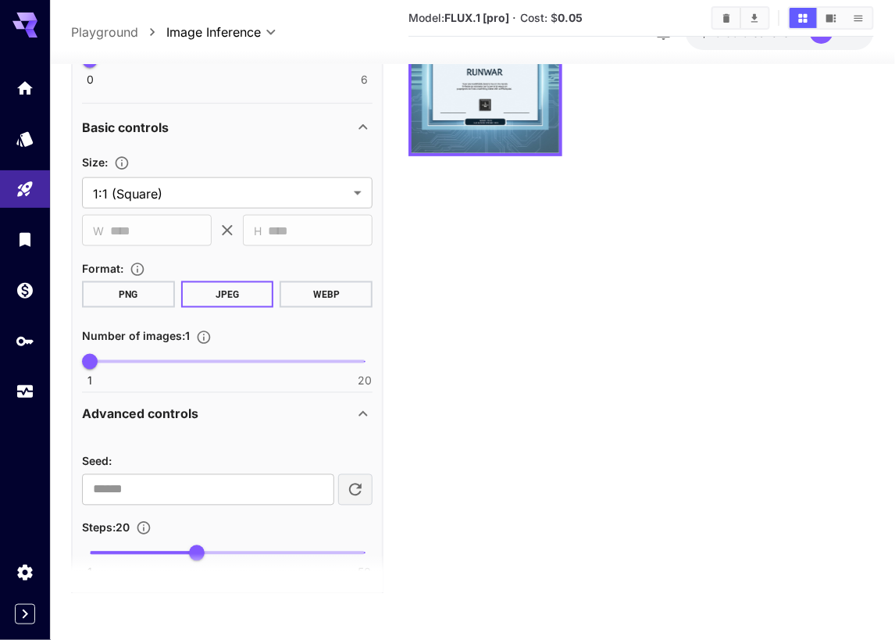
scroll to position [622, 0]
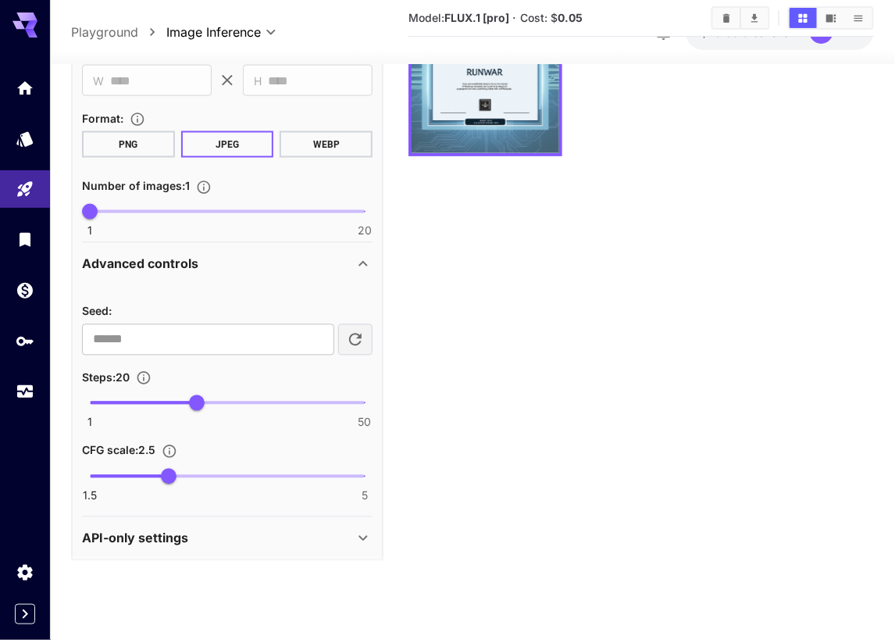
click at [334, 538] on div "API-only settings" at bounding box center [218, 538] width 272 height 19
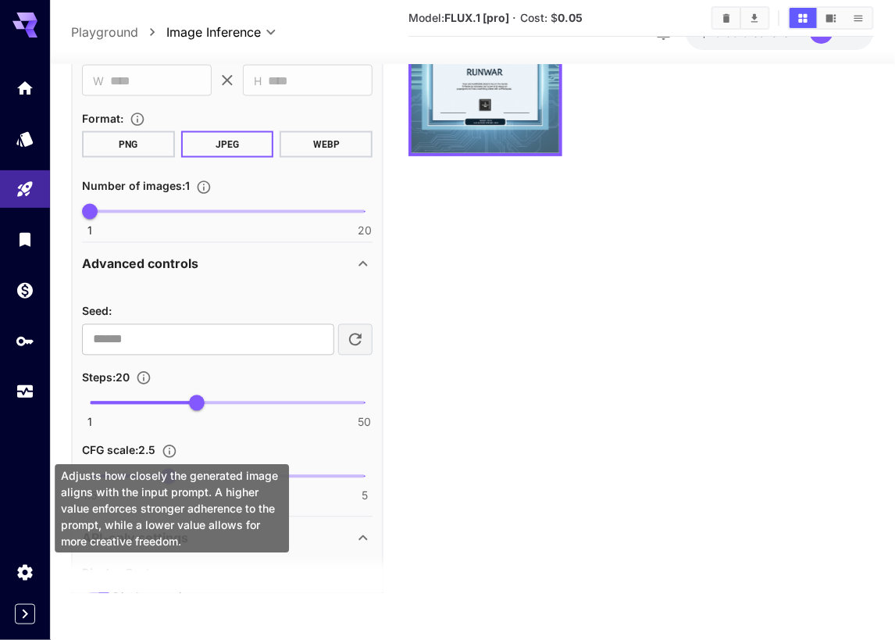
click at [179, 469] on div "Adjusts how closely the generated image aligns with the input prompt. A higher …" at bounding box center [172, 509] width 234 height 88
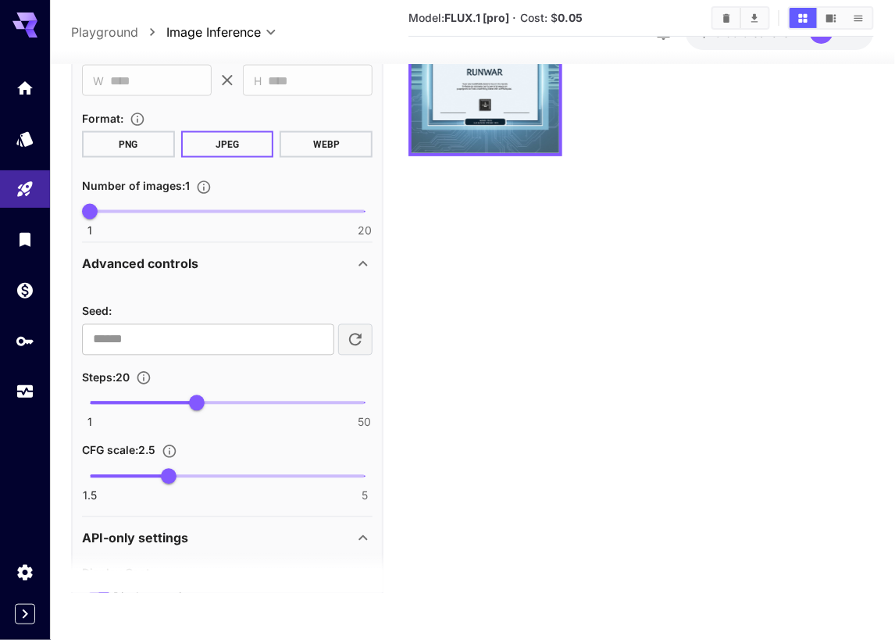
click at [488, 522] on section "Model: FLUX.1 [pro] · Cost: $ 0.05" at bounding box center [642, 273] width 466 height 640
type input "*"
drag, startPoint x: 177, startPoint y: 470, endPoint x: 504, endPoint y: 477, distance: 327.5
click at [538, 498] on main "**********" at bounding box center [472, 279] width 803 height 652
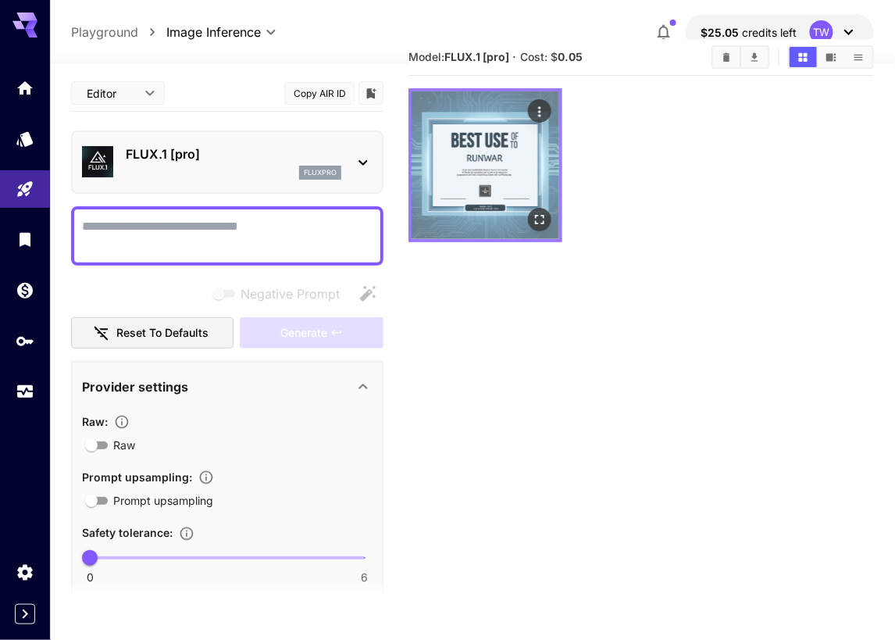
scroll to position [0, 0]
